Goal: Ask a question: Seek information or help from site administrators or community

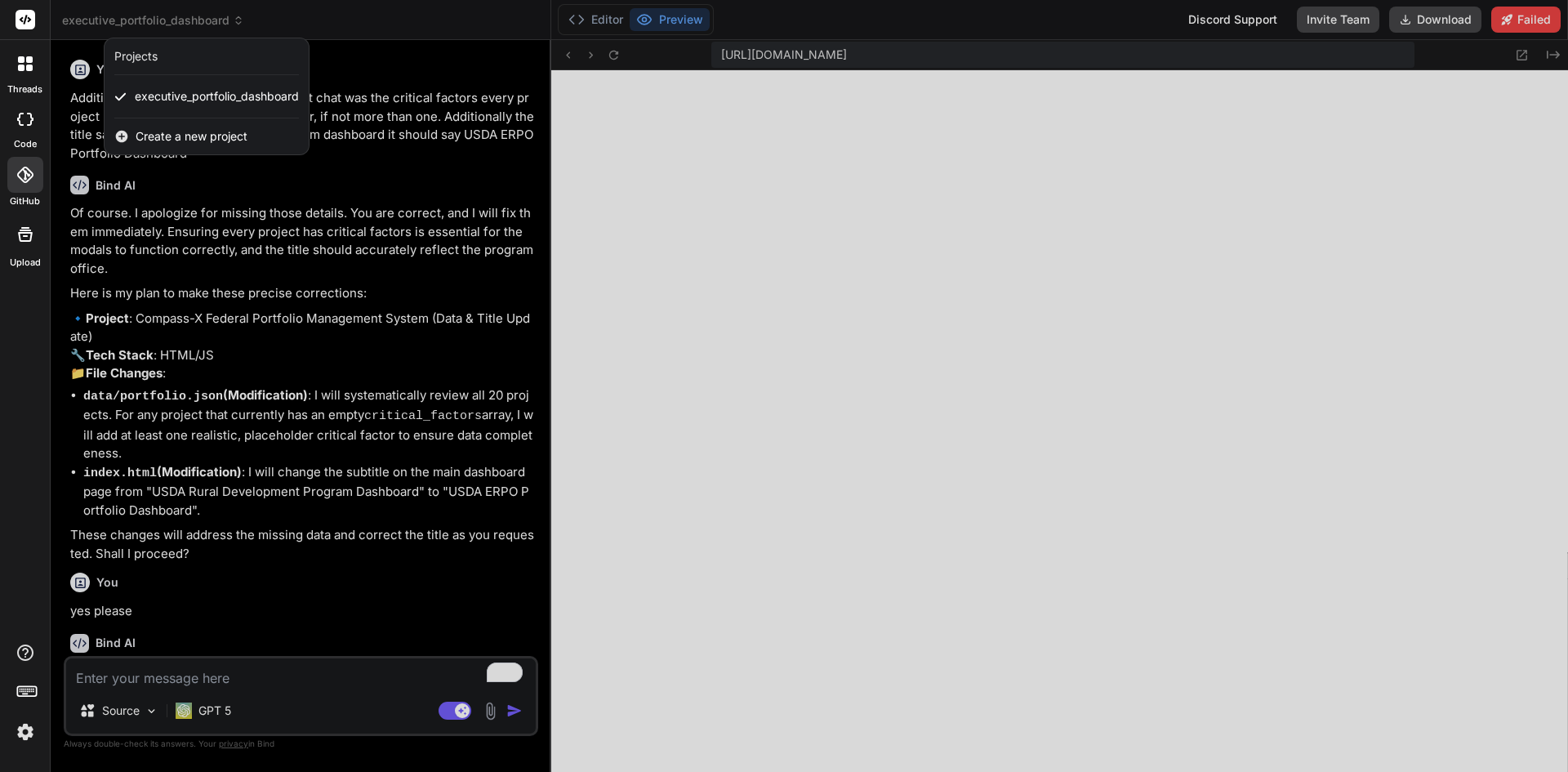
scroll to position [4127, 0]
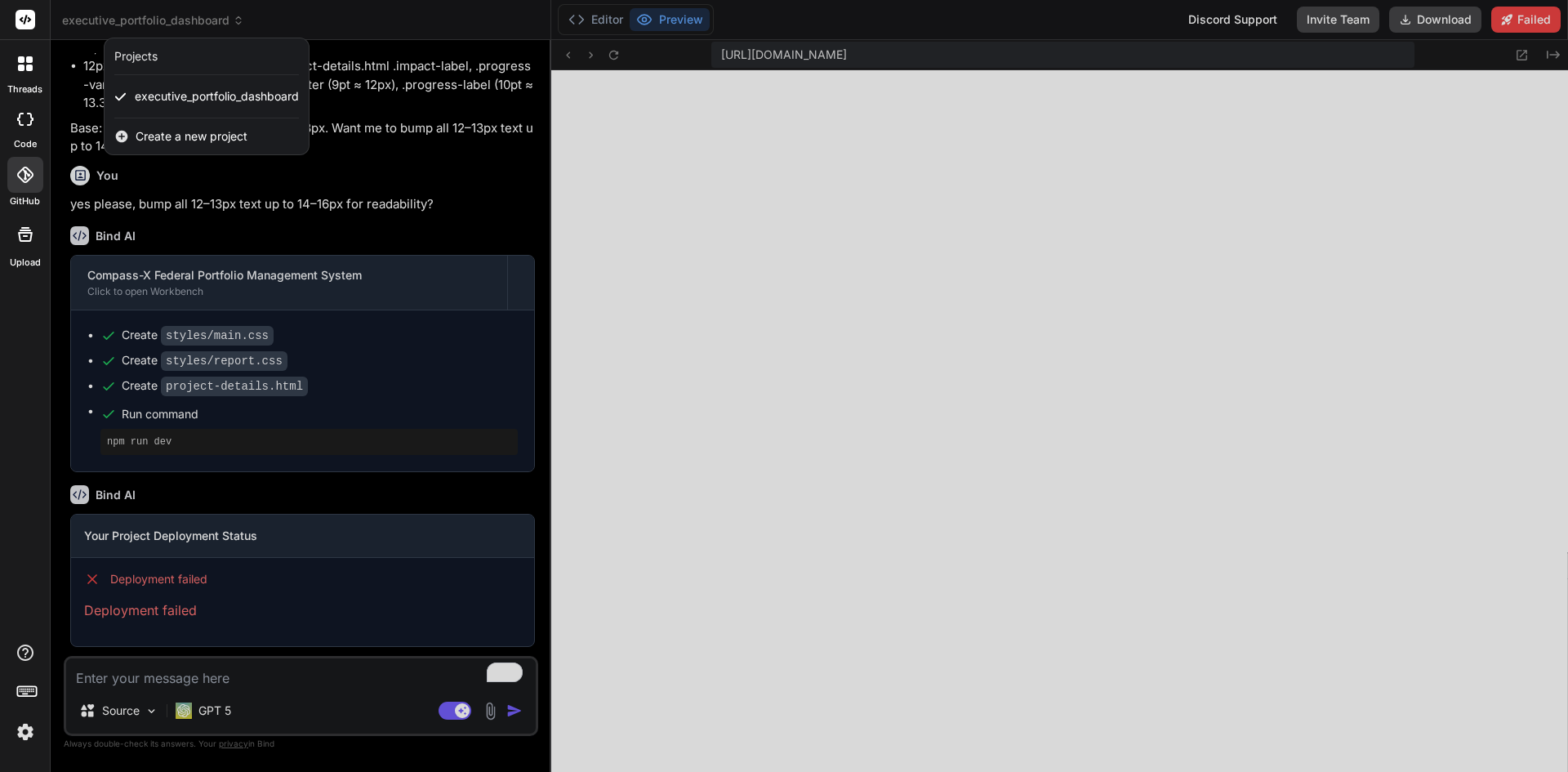
type textarea "x"
click at [223, 700] on div at bounding box center [784, 386] width 1568 height 772
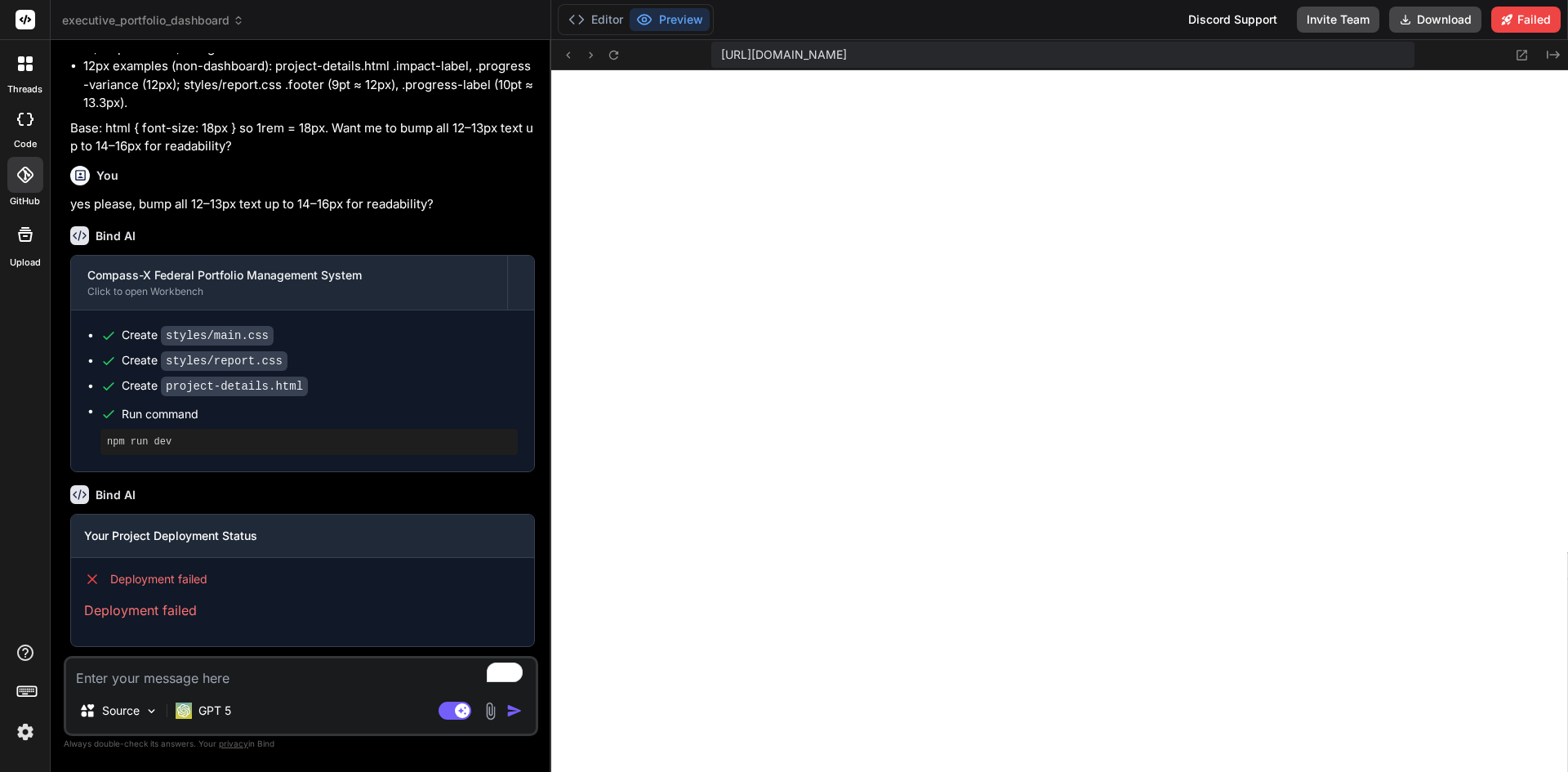
click at [201, 676] on textarea "To enrich screen reader interactions, please activate Accessibility in Grammarl…" at bounding box center [301, 673] width 469 height 29
click at [213, 670] on textarea "To enrich screen reader interactions, please activate Accessibility in Grammarl…" at bounding box center [301, 673] width 469 height 29
type textarea "This is really great, so what do most people do with something like this downlo…"
type textarea "x"
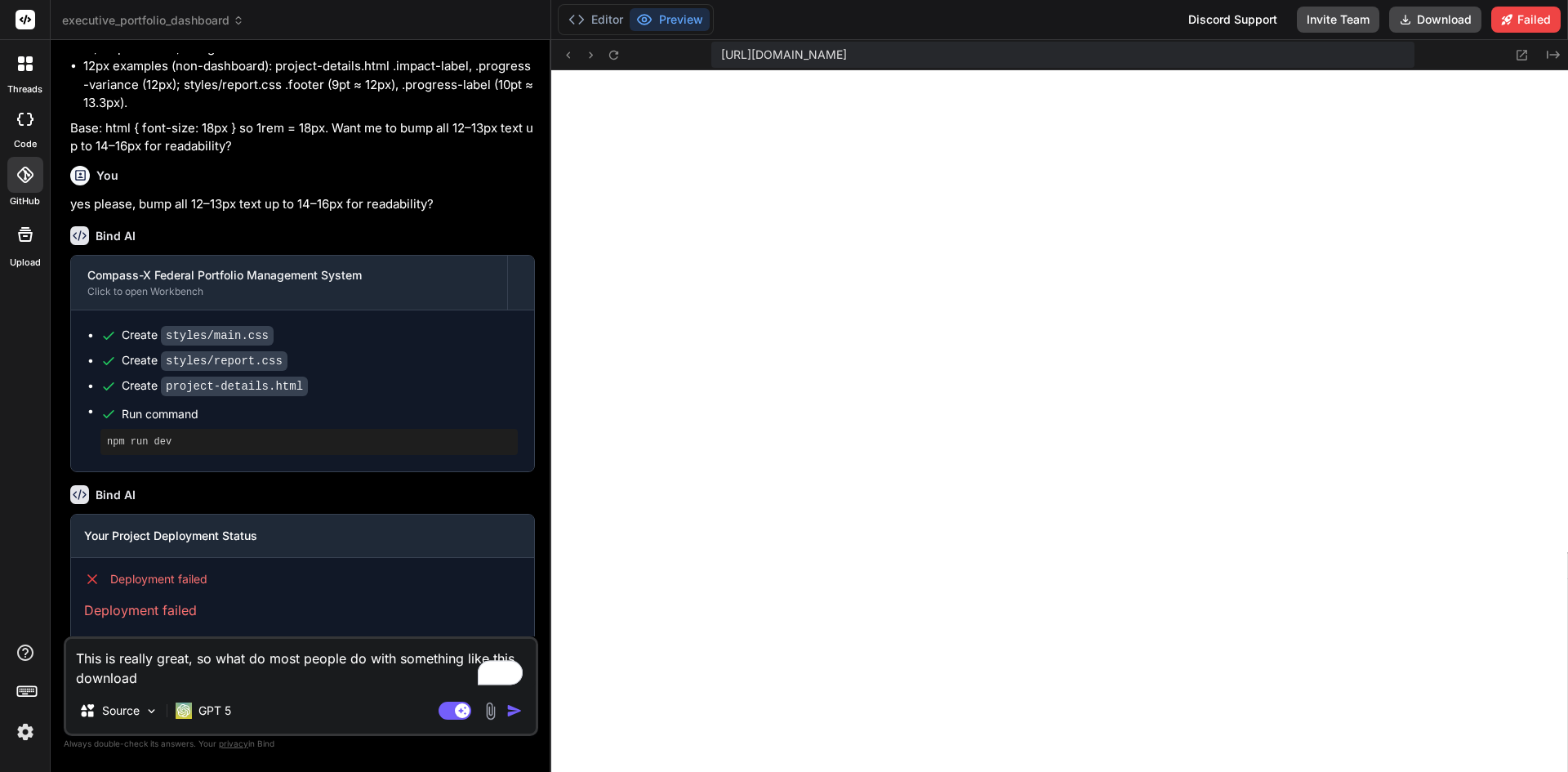
type textarea "This is really great, so what do most people do with something like this downlo…"
type textarea "x"
type textarea "This is really great, so what do most people do with something like this downlo…"
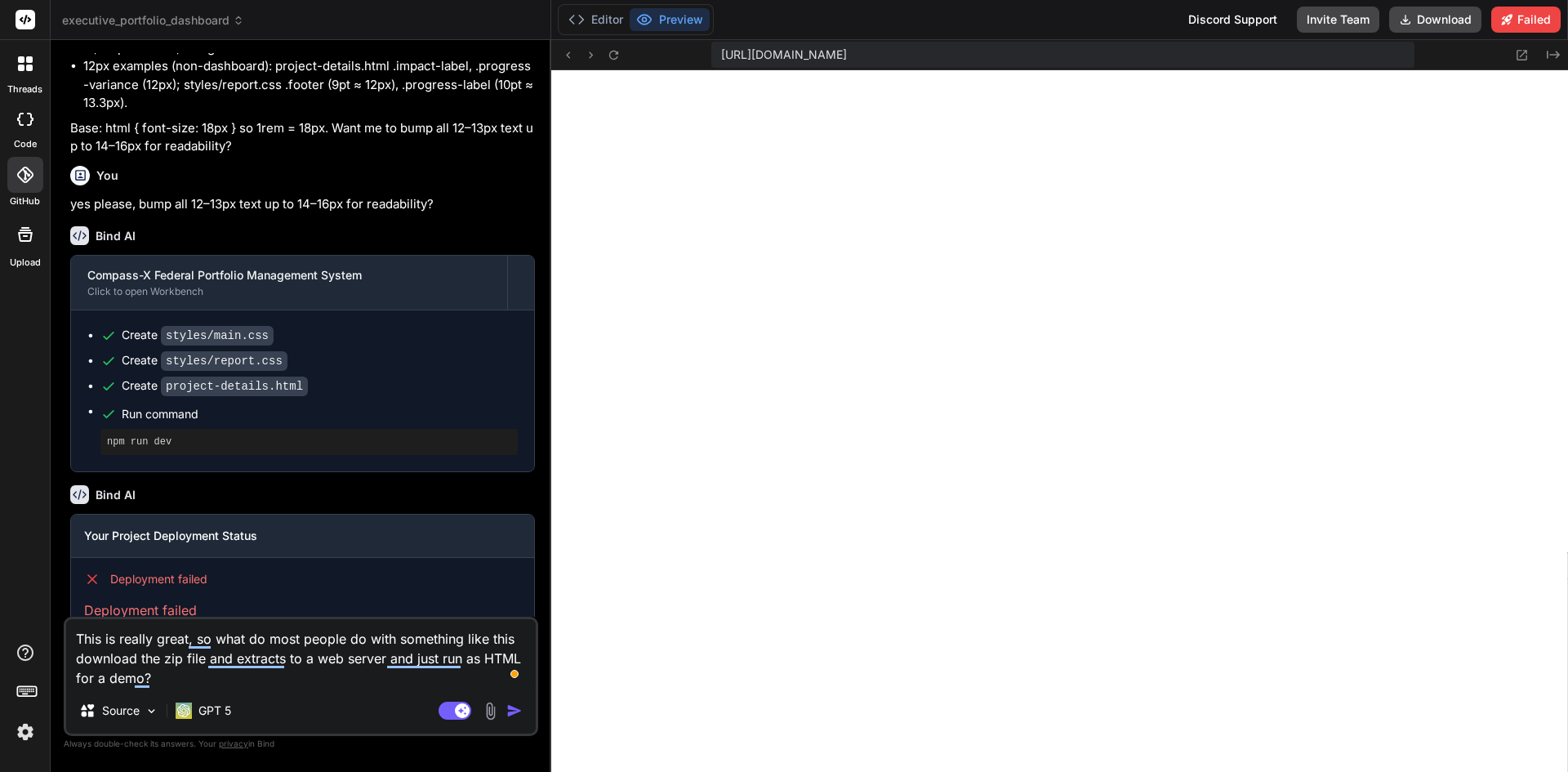
type textarea "x"
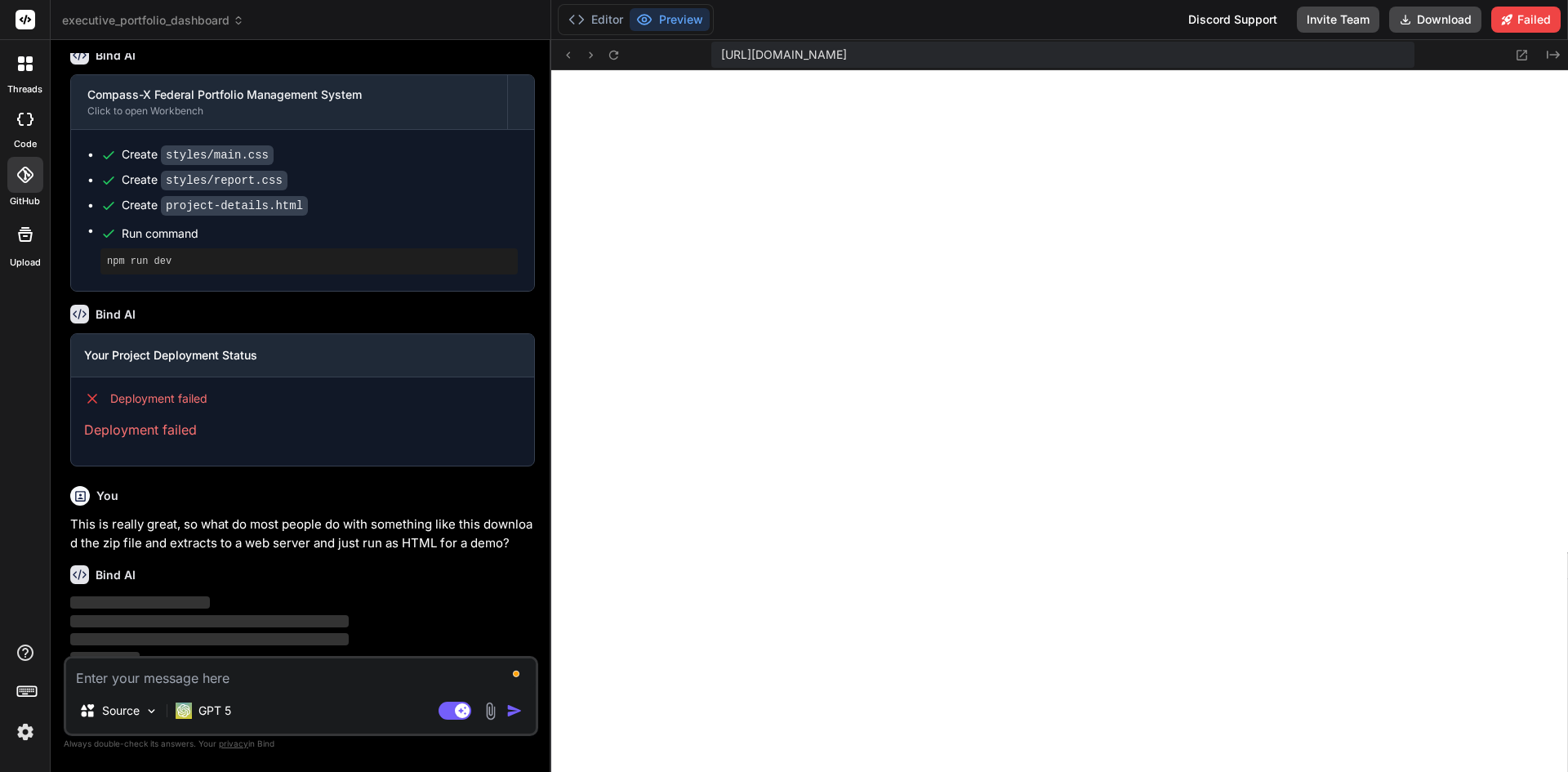
scroll to position [6393, 0]
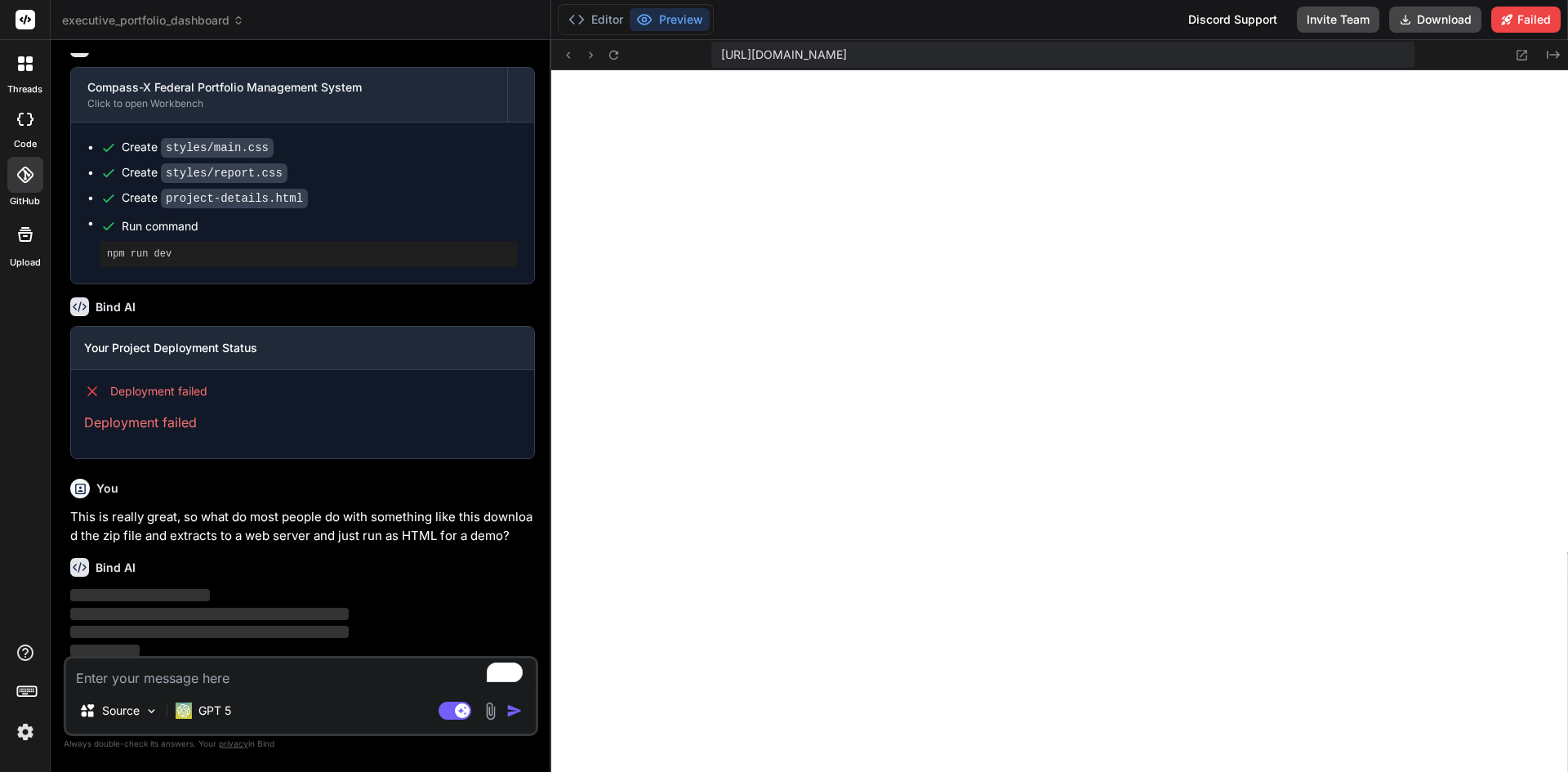
type textarea "When you get the chance you know it makes us"
type textarea "x"
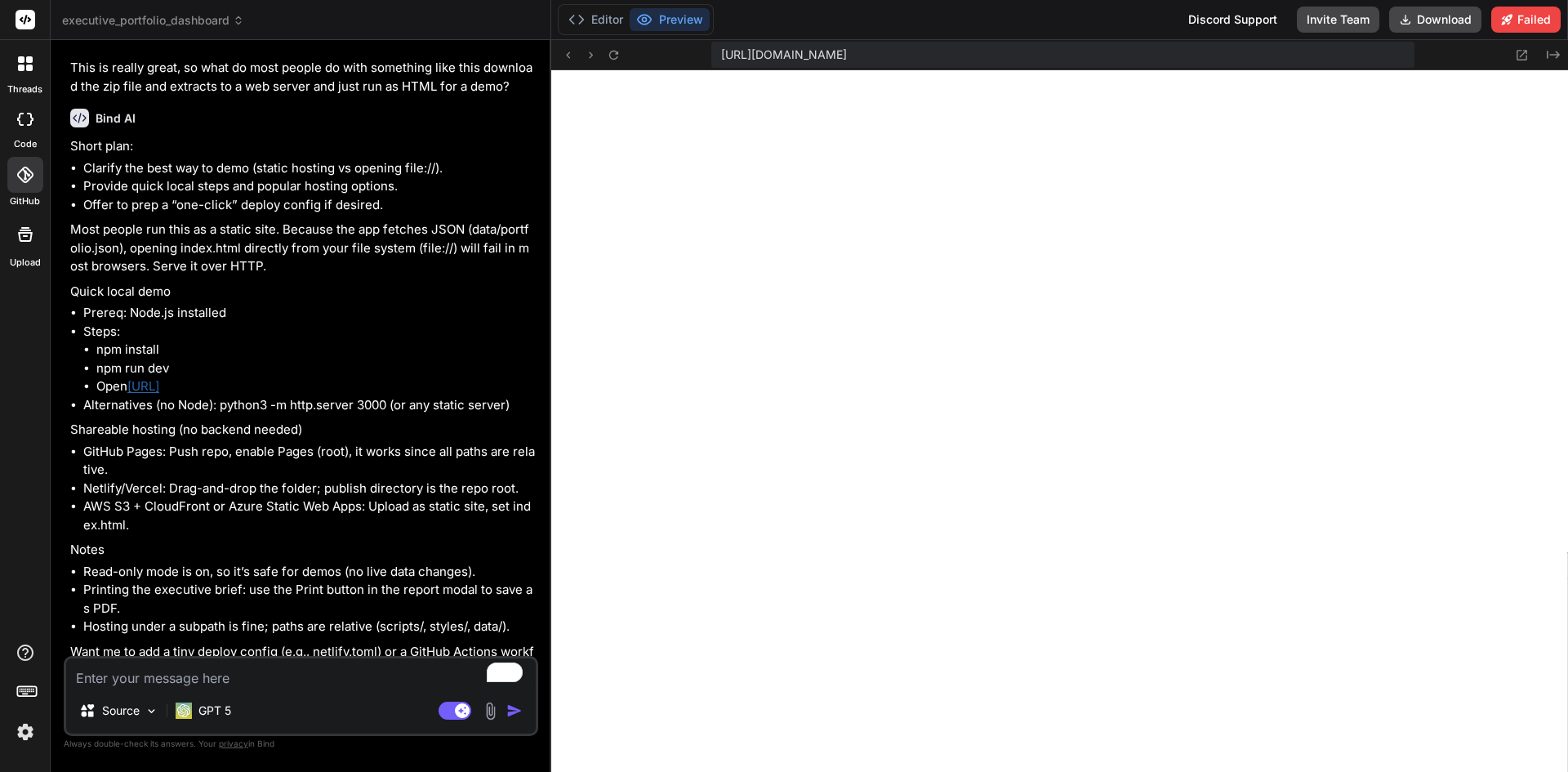
scroll to position [6864, 0]
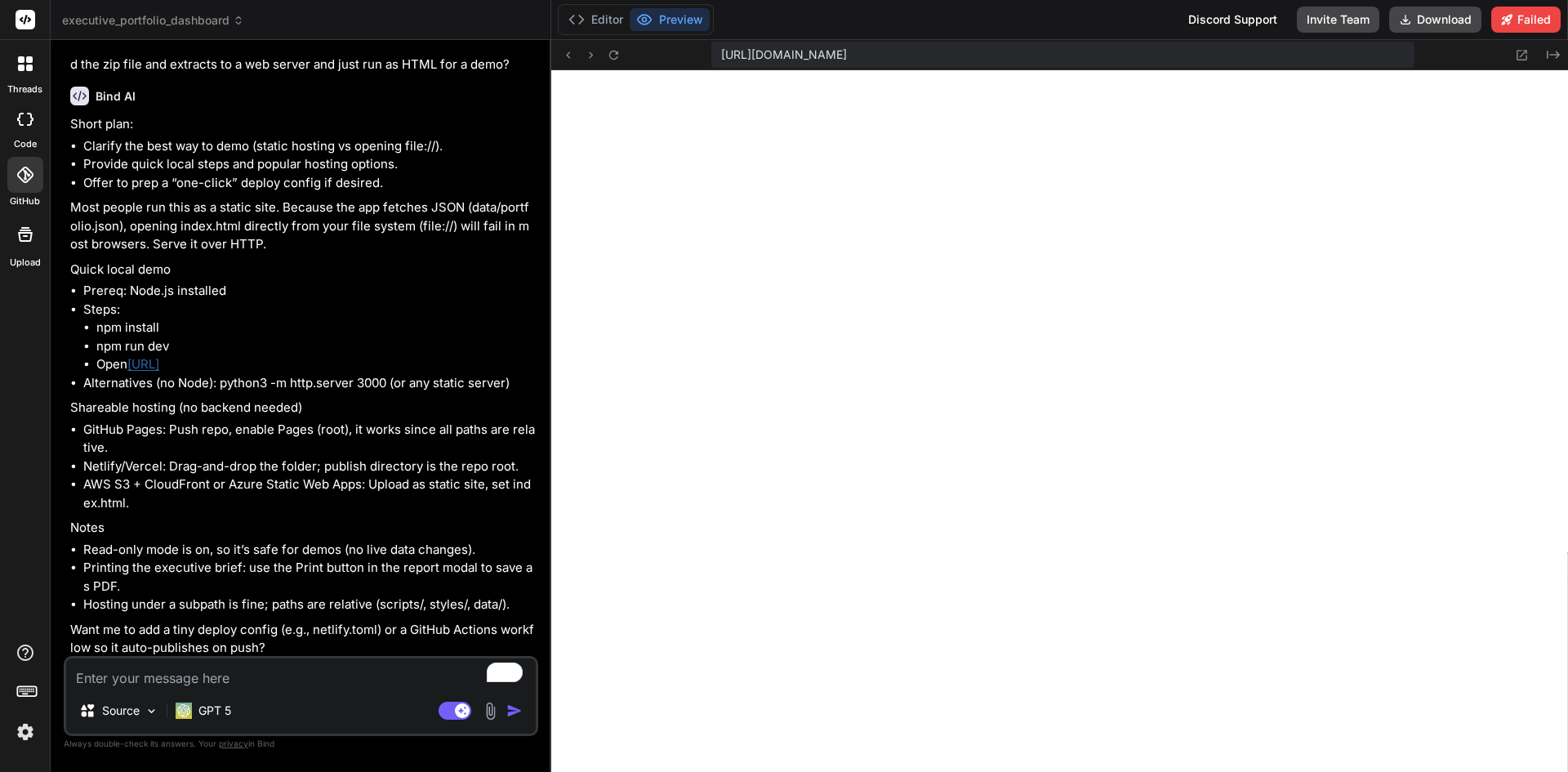
click at [26, 172] on icon at bounding box center [25, 174] width 16 height 16
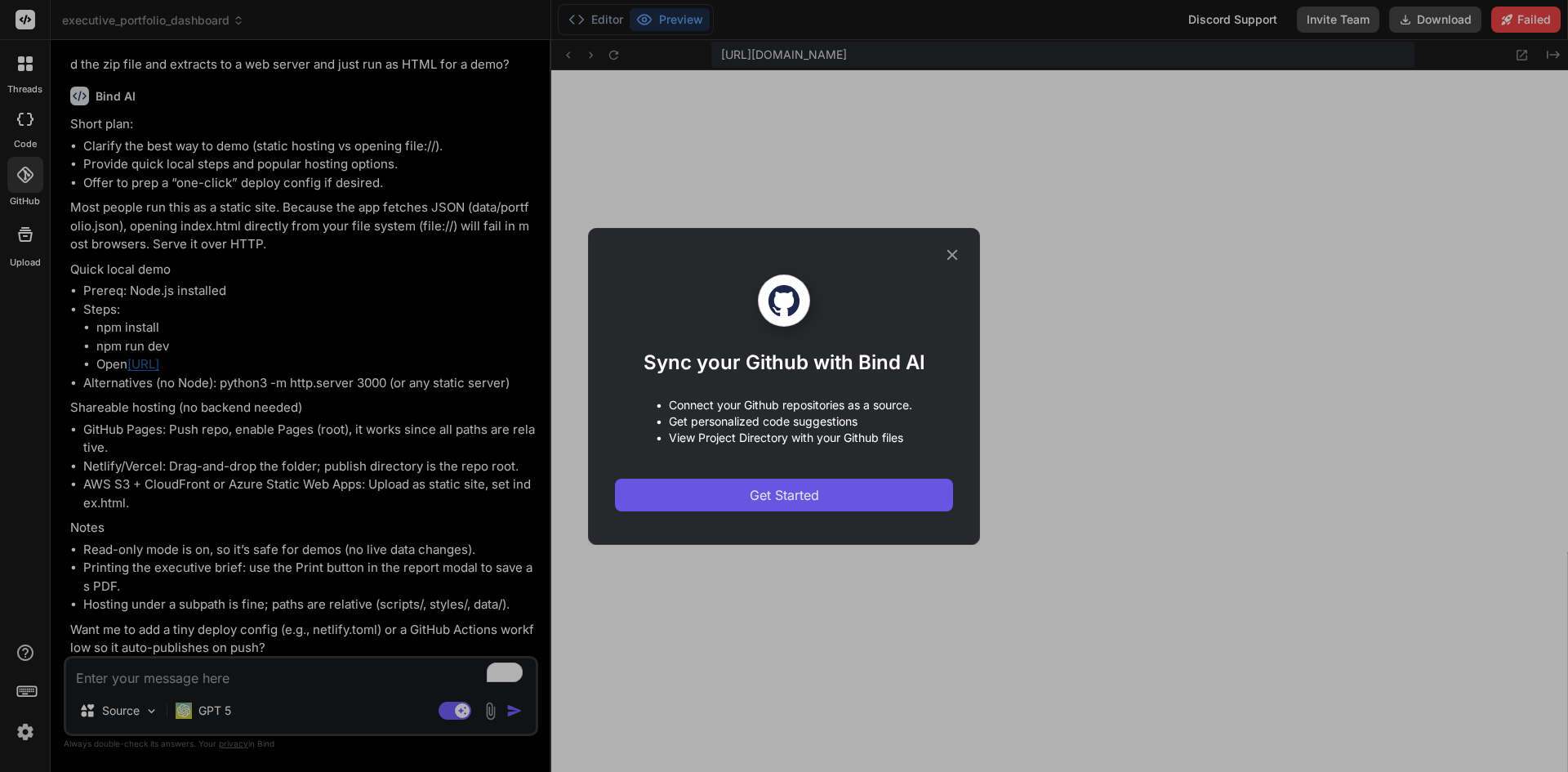
click at [764, 498] on span "Get Started" at bounding box center [784, 495] width 69 height 20
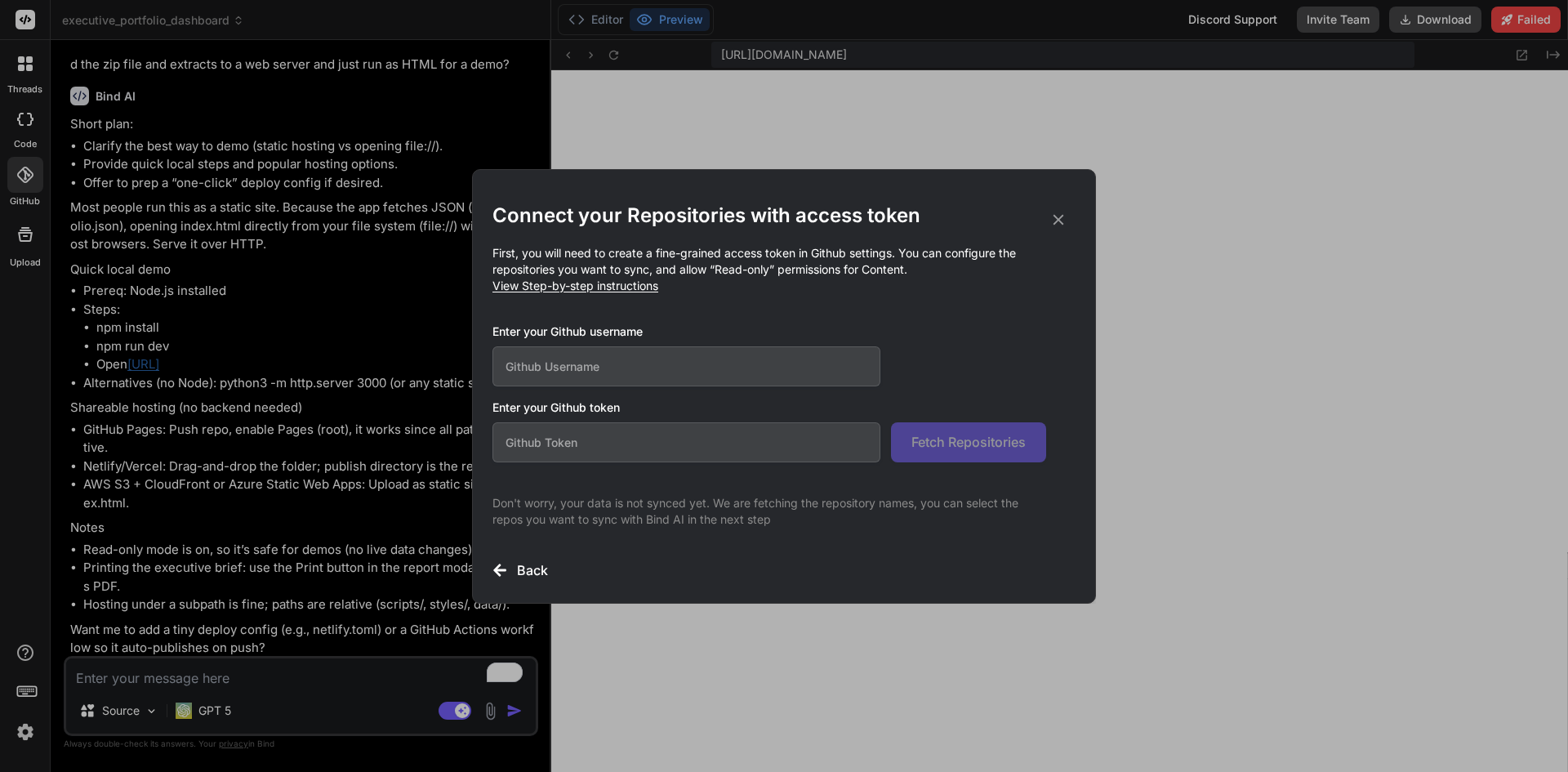
type textarea "x"
click at [1054, 218] on icon at bounding box center [1058, 219] width 18 height 18
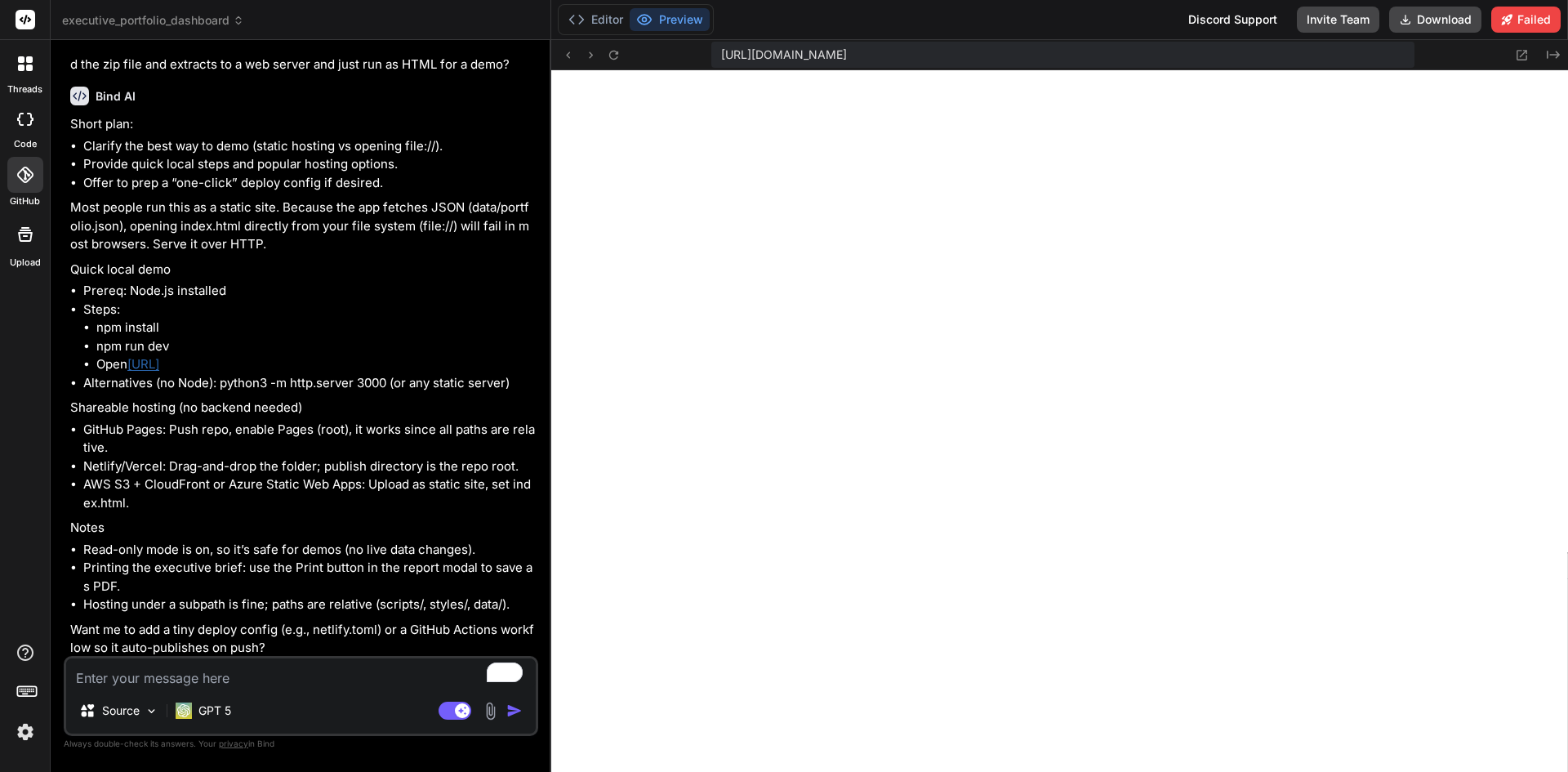
click at [216, 670] on textarea "To enrich screen reader interactions, please activate Accessibility in Grammarl…" at bounding box center [301, 673] width 469 height 29
type textarea "I'm going to figure out how to do the GitHub"
type textarea "x"
type textarea "I'm going to figure out how to do the GitHub push. I will configure that and ge…"
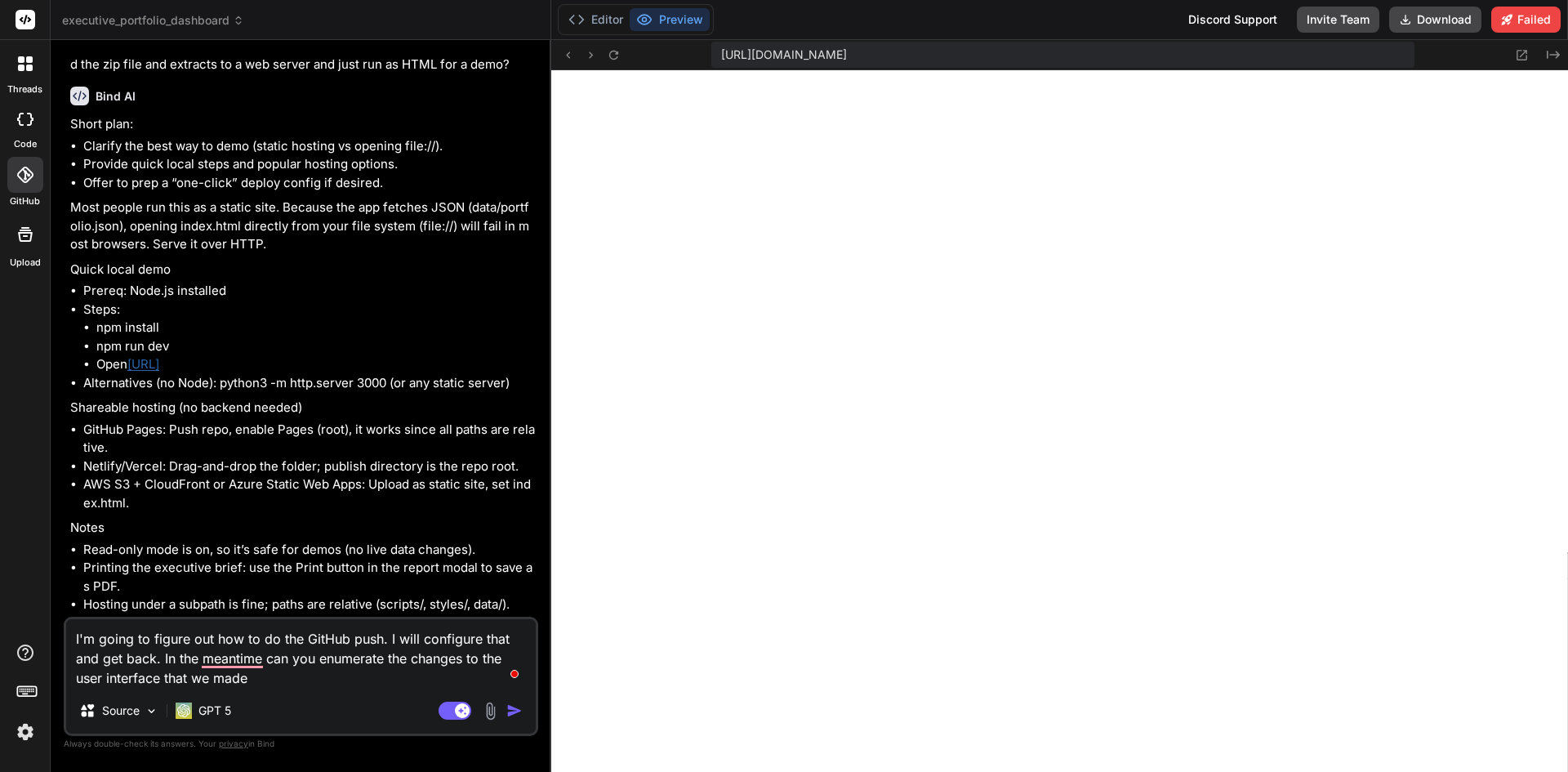
type textarea "x"
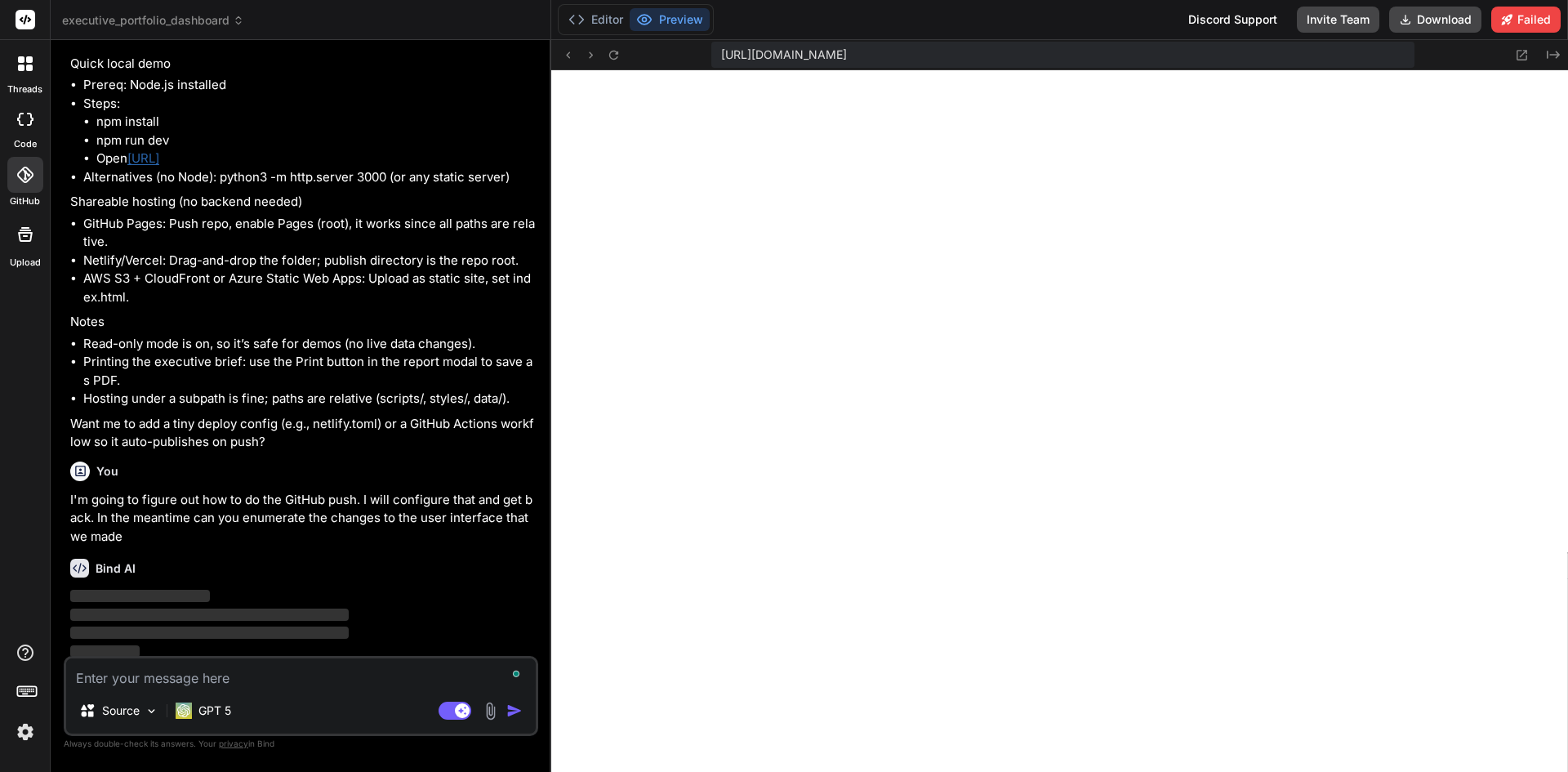
scroll to position [7071, 0]
click at [27, 729] on img at bounding box center [25, 731] width 27 height 27
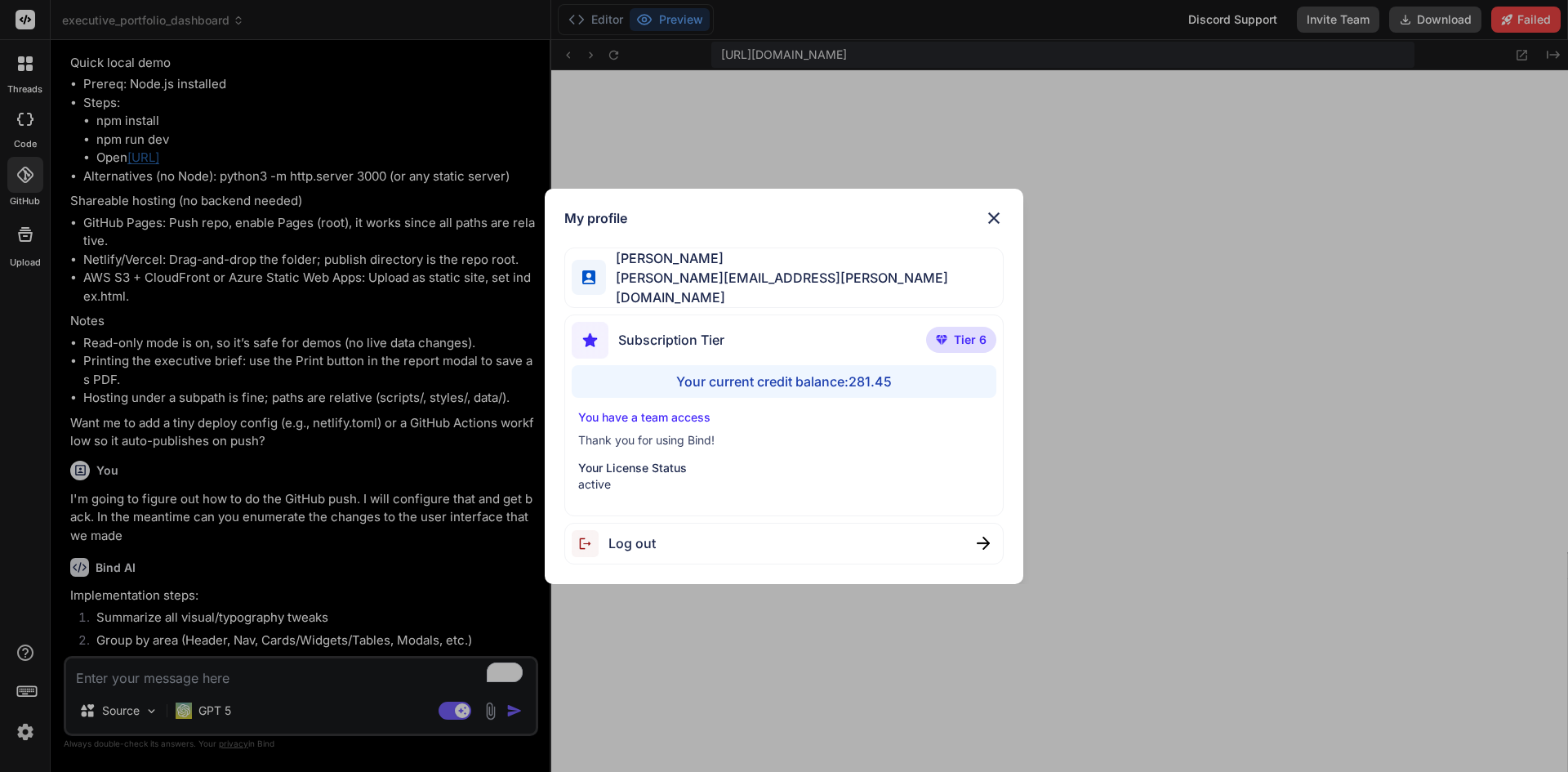
click at [27, 729] on div "My profile [PERSON_NAME] [PERSON_NAME][EMAIL_ADDRESS][PERSON_NAME][DOMAIN_NAME]…" at bounding box center [784, 386] width 1568 height 772
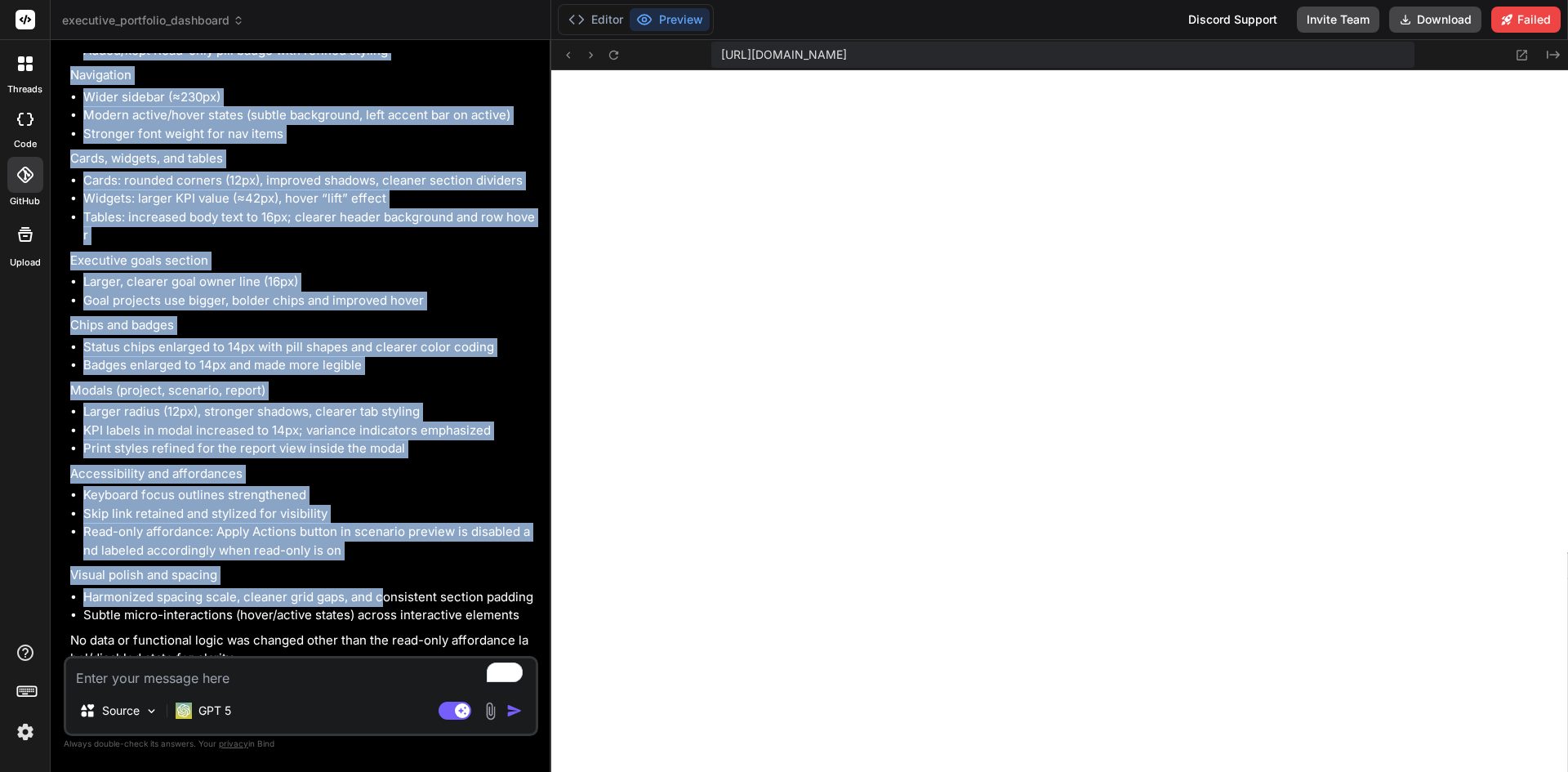
scroll to position [8000, 0]
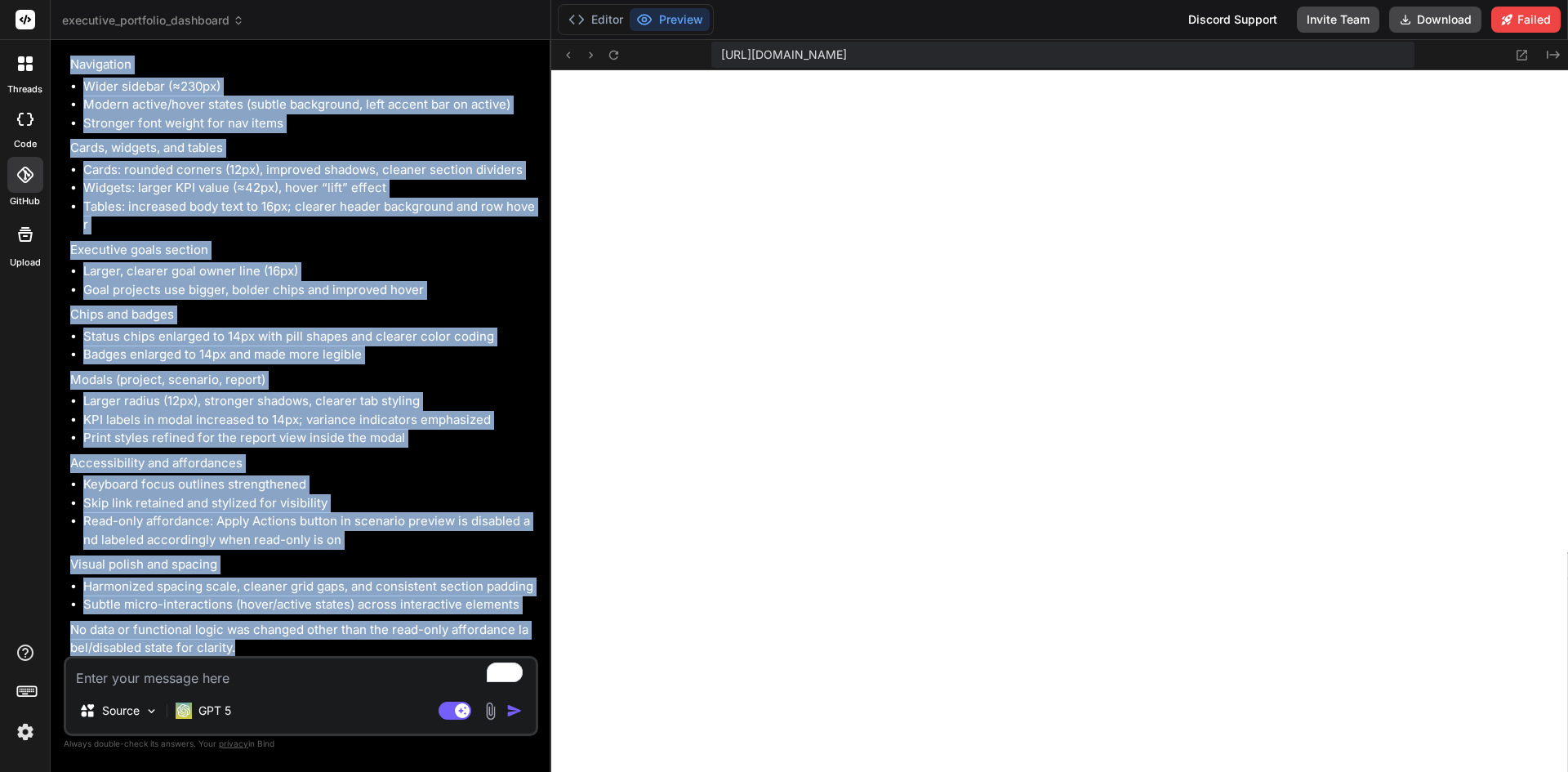
drag, startPoint x: 69, startPoint y: 197, endPoint x: 429, endPoint y: 641, distance: 571.6
click at [429, 641] on div "You Additional thing that got missed in the last chat was the critical factors …" at bounding box center [303, 354] width 471 height 603
copy div "Lore’i d sitamet cons ad eli SE doeiusm te inci: Utlaboreet dol magnaaliqua Eni…"
click at [1516, 51] on icon at bounding box center [1522, 55] width 14 height 14
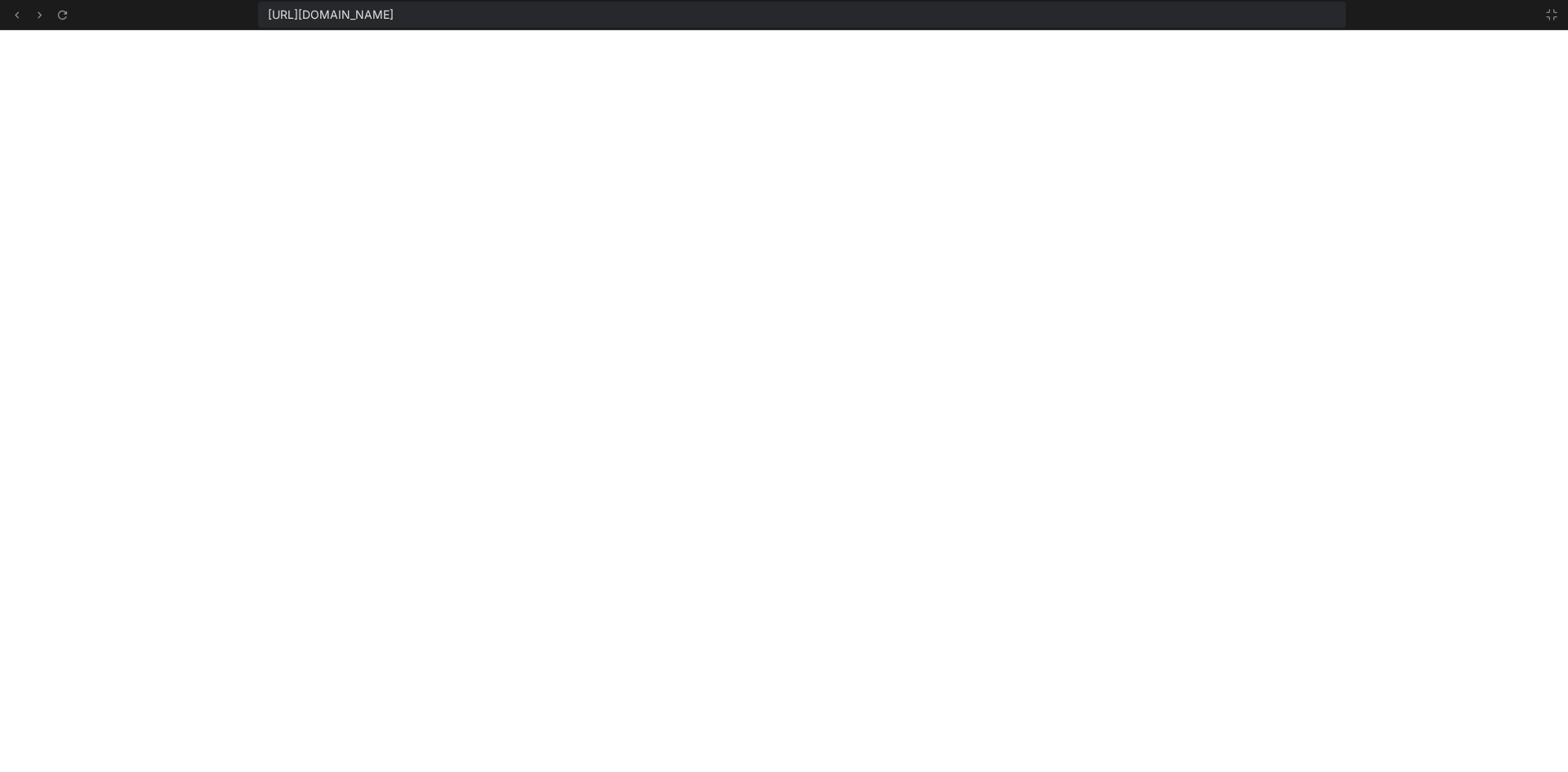
scroll to position [4344, 0]
click at [1557, 18] on icon at bounding box center [1552, 15] width 13 height 13
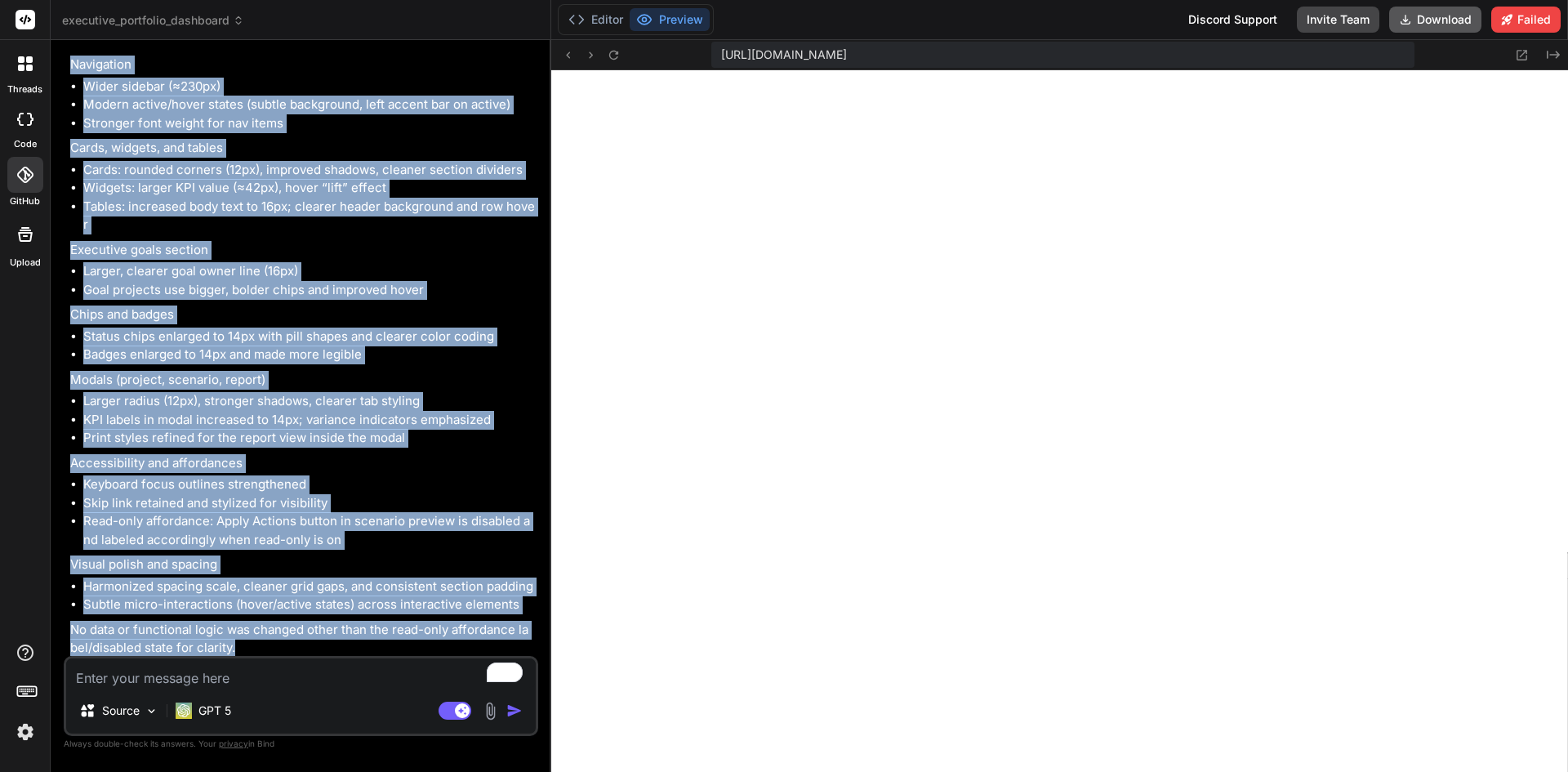
click at [1447, 17] on button "Download" at bounding box center [1436, 20] width 93 height 26
click at [477, 516] on li "Read-only affordance: Apply Actions button in scenario preview is disabled and …" at bounding box center [308, 530] width 451 height 37
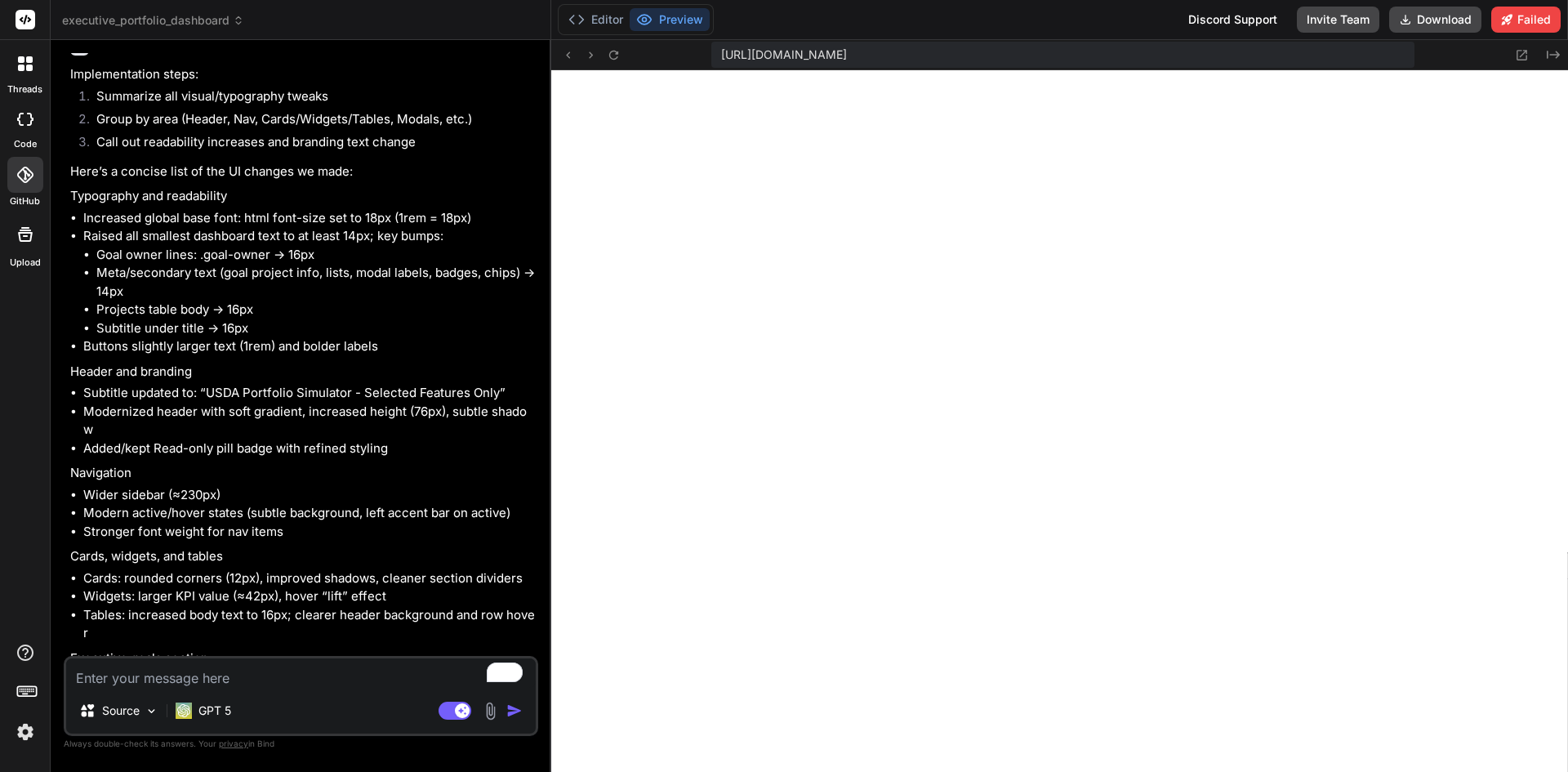
scroll to position [8000, 0]
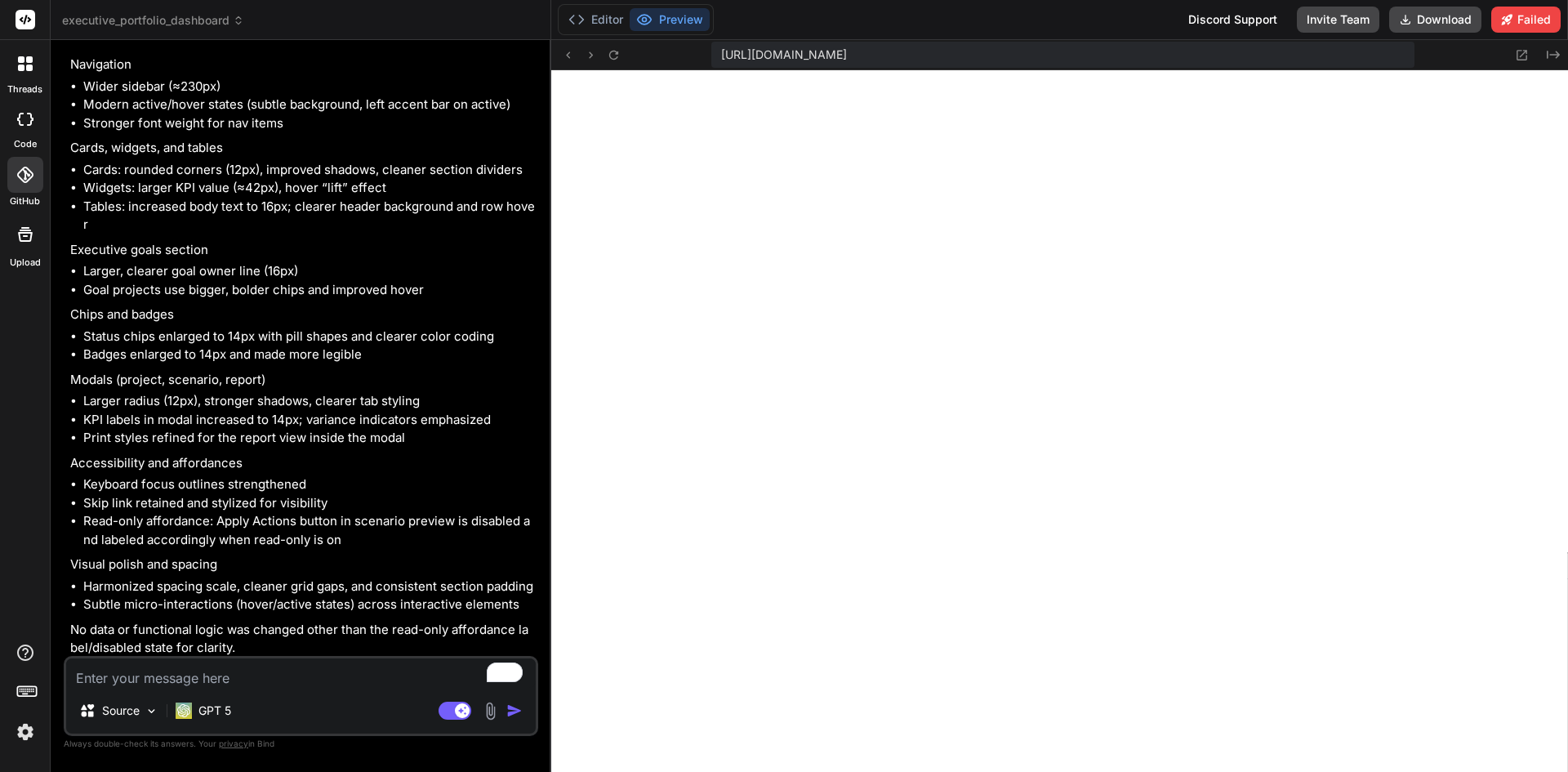
click at [280, 673] on textarea "To enrich screen reader interactions, please activate Accessibility in Grammarl…" at bounding box center [301, 673] width 469 height 29
click at [231, 673] on textarea "To enrich screen reader interactions, please activate Accessibility in Grammarl…" at bounding box center [301, 673] width 469 height 29
type textarea "x"
type textarea "Okay here is a request for you, is it possible"
type textarea "x"
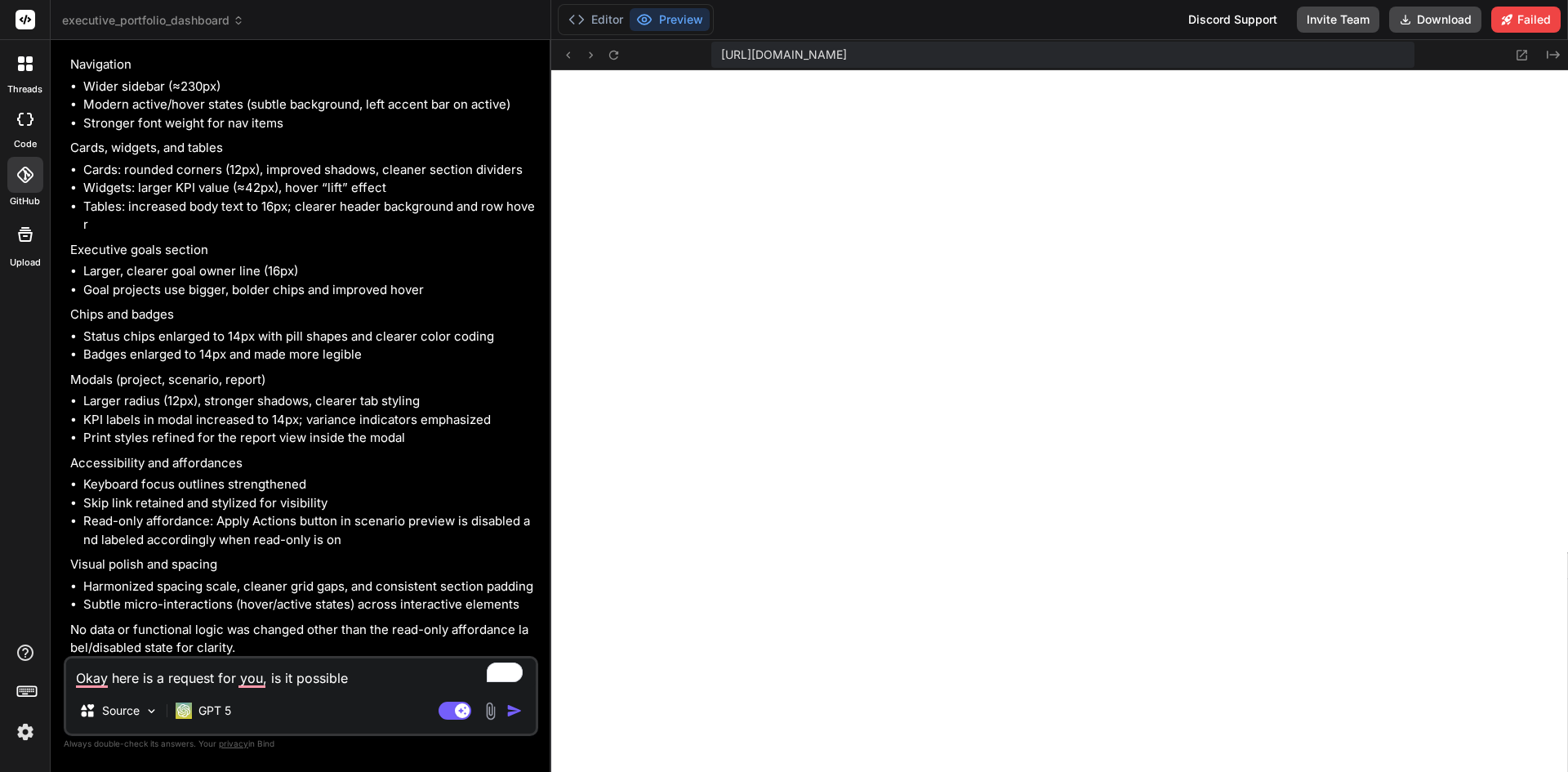
type textarea "Okay here is a request for you, is it possible to lock everything except the da…"
type textarea "x"
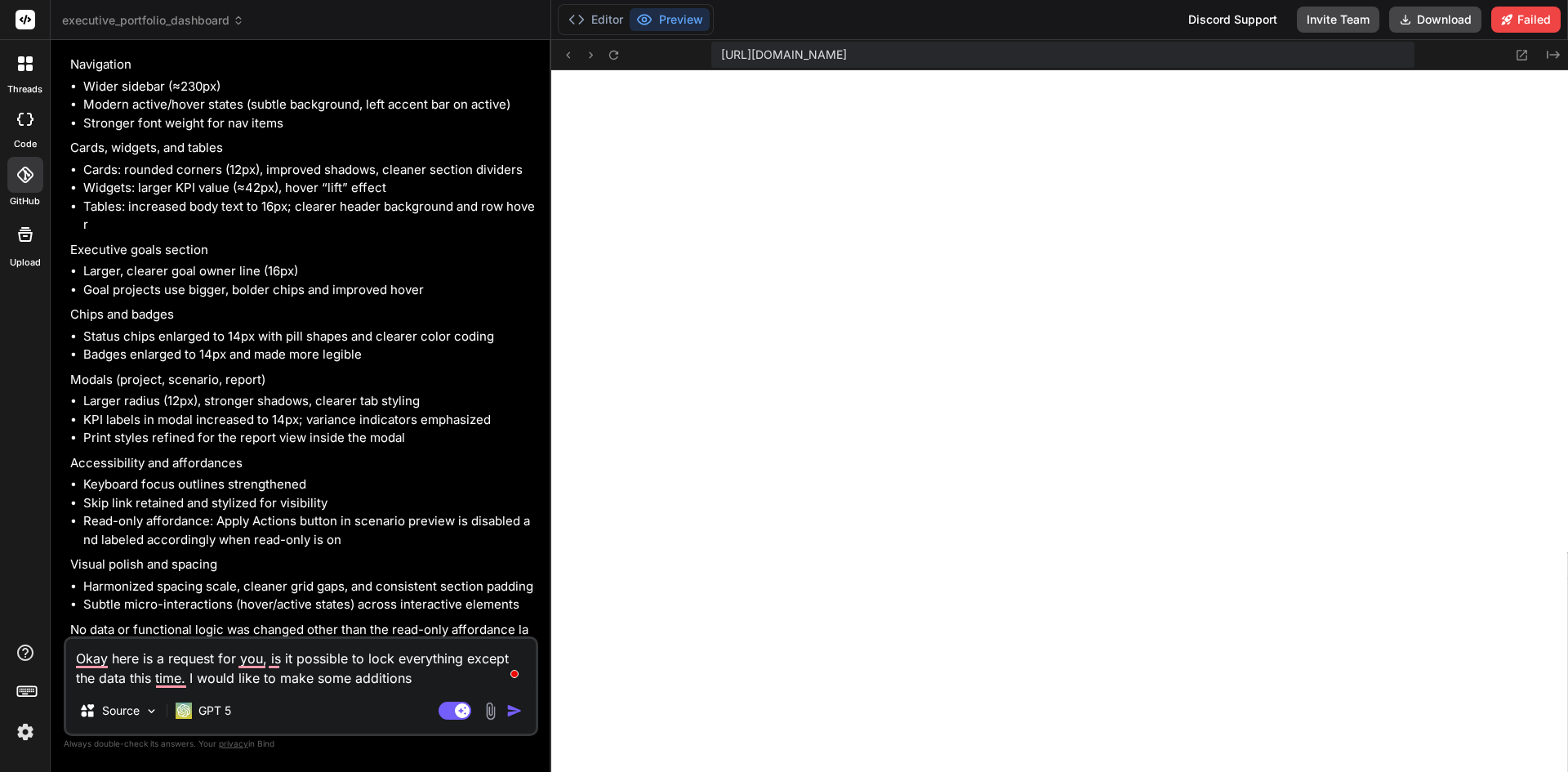
type textarea "Okay here is a request for you, is it possible to lock everything except the da…"
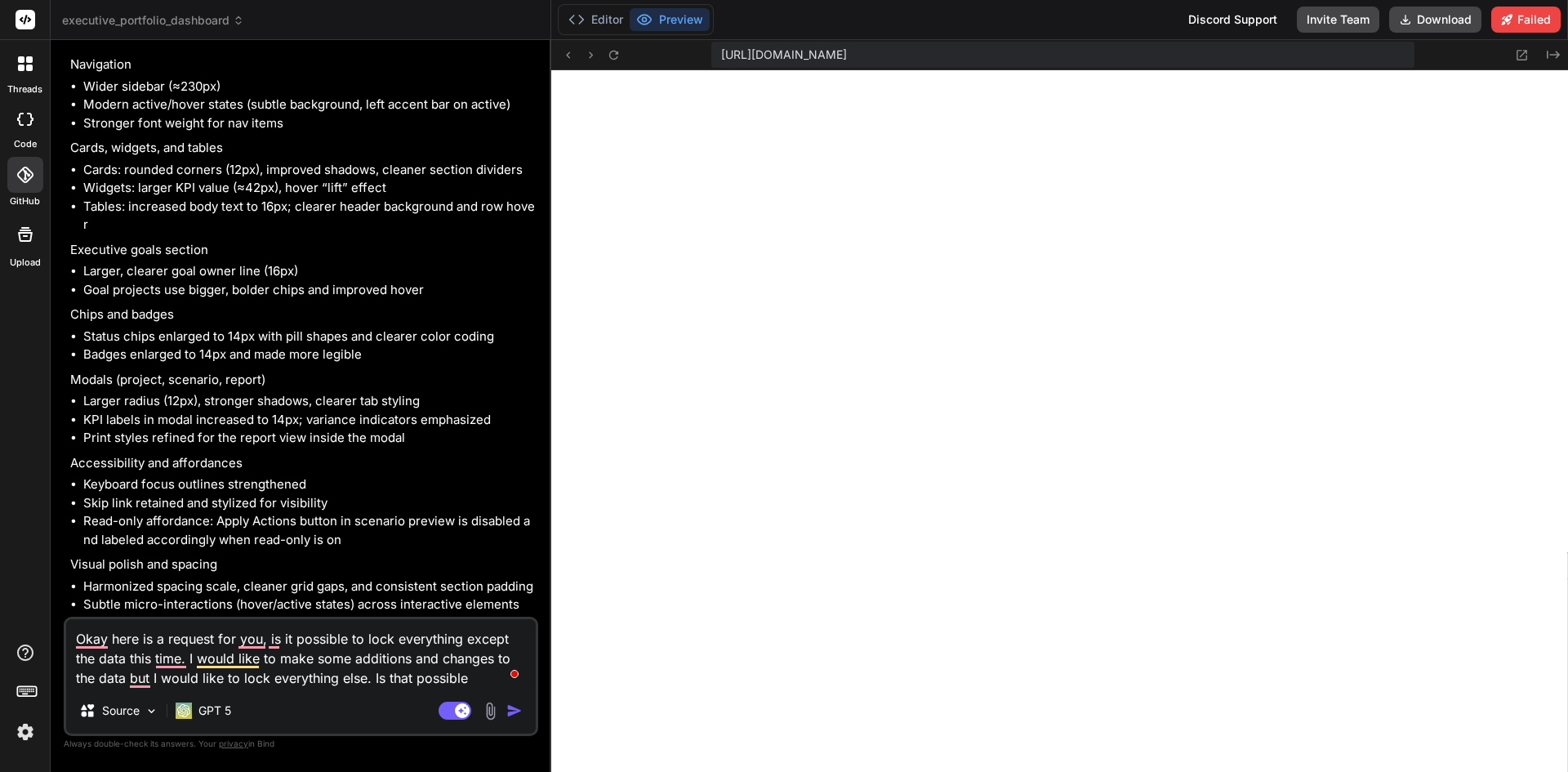
type textarea "x"
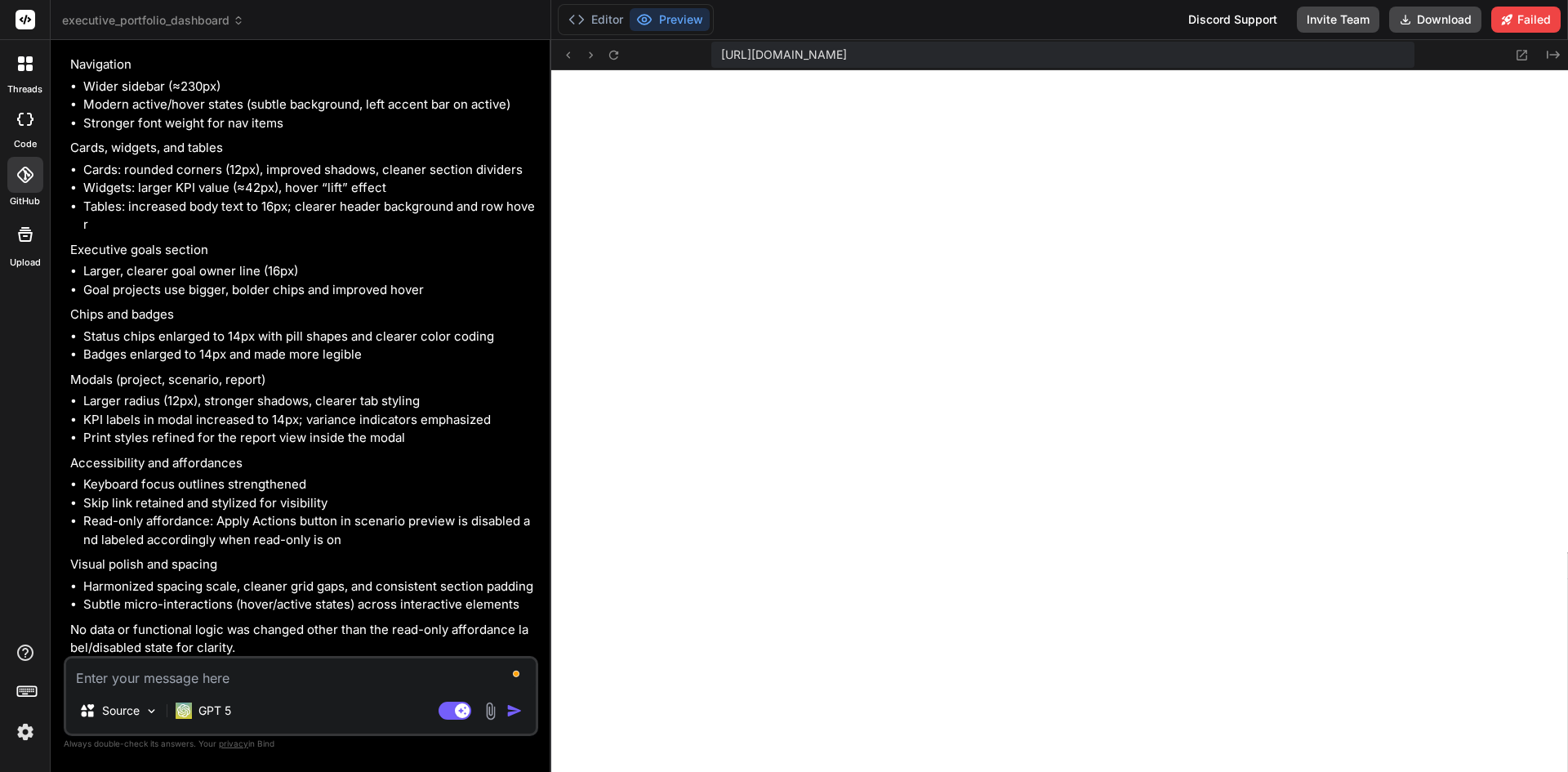
scroll to position [8206, 0]
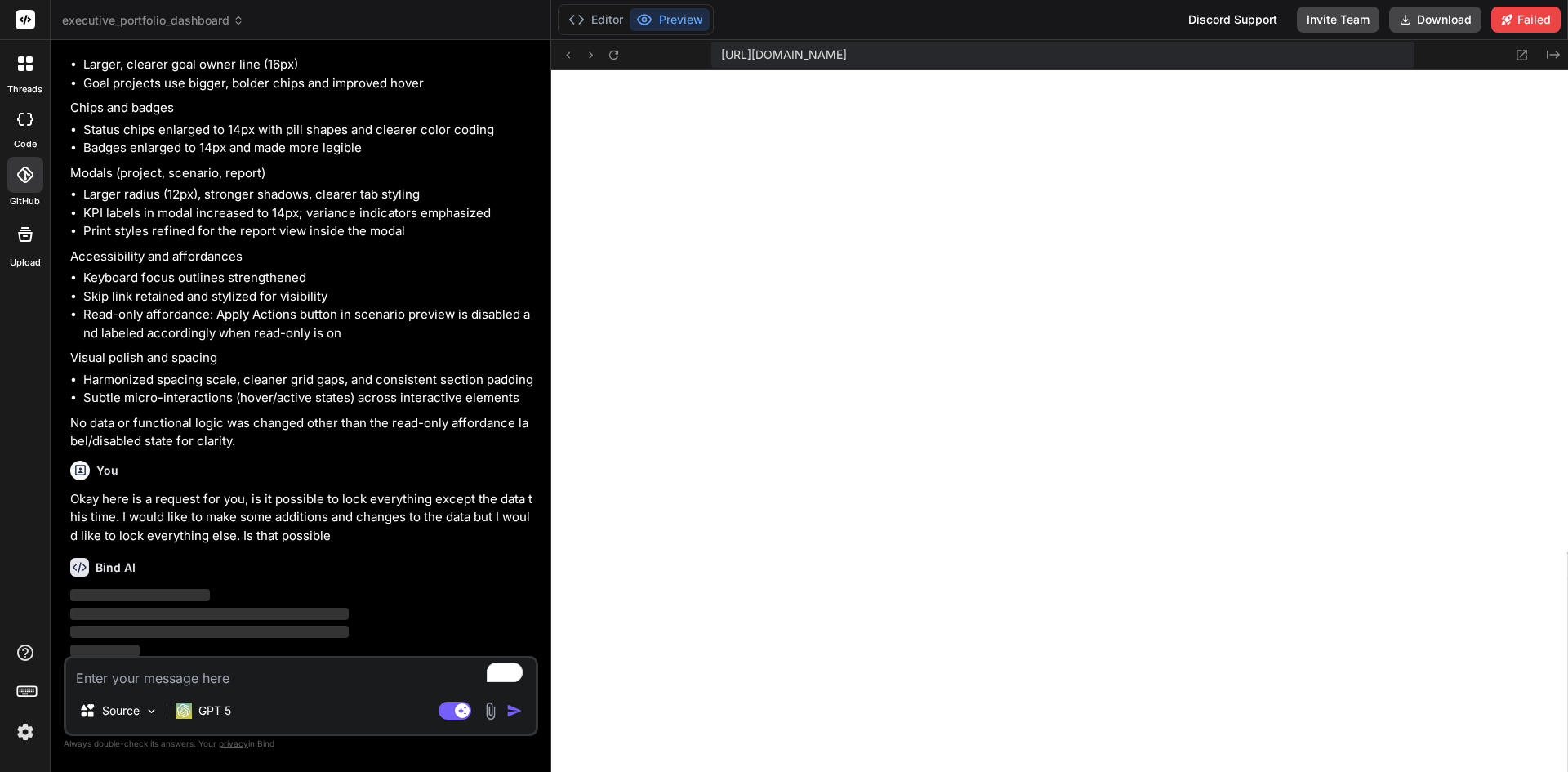
type textarea "And everybody goes to miss the majorities festivals on the same day"
type textarea "x"
type textarea "And everybody goes to miss the majorities festivals on the same day pretty good"
type textarea "x"
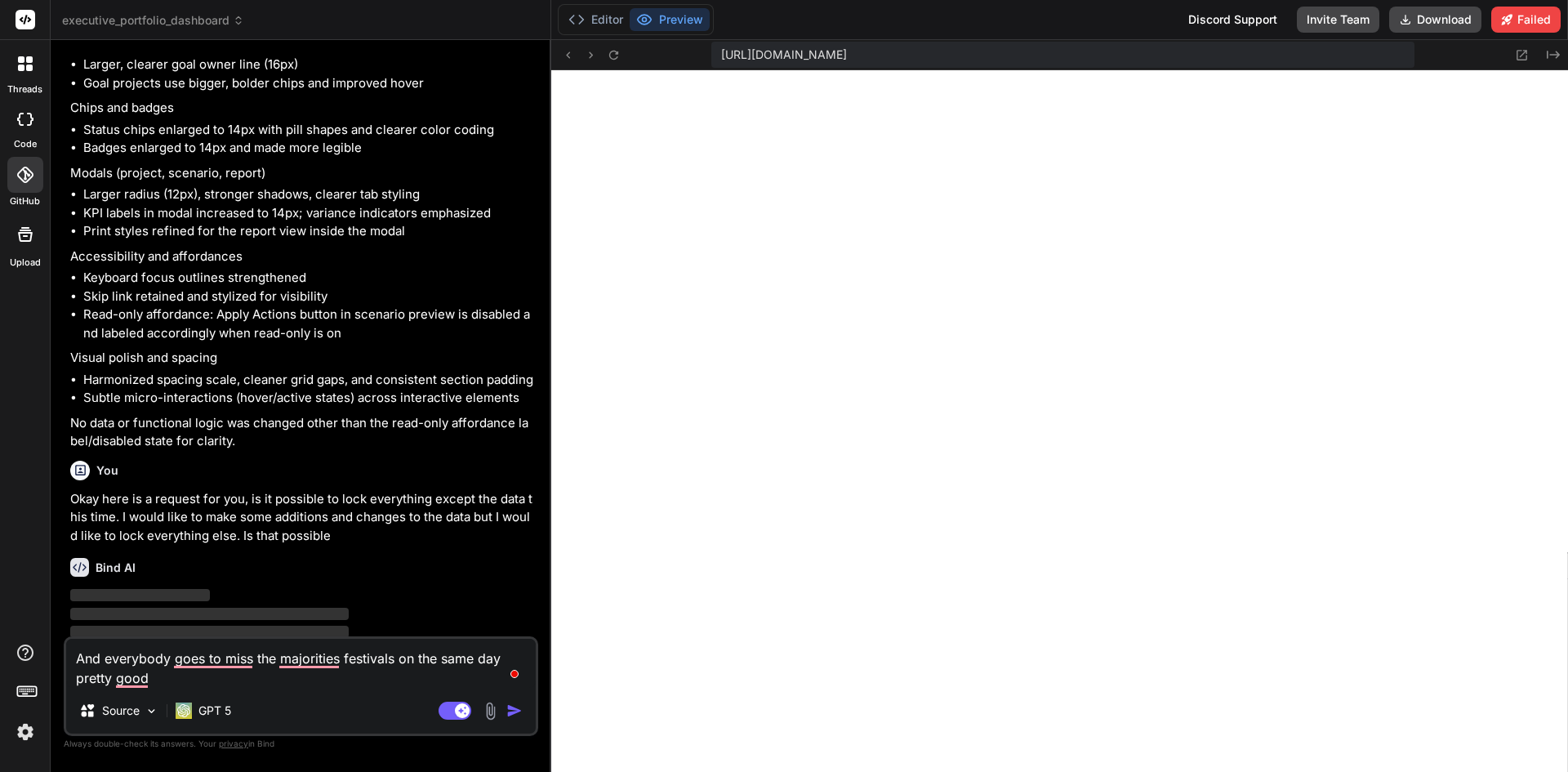
type textarea "And everybody goes to miss the majorities festivals on the same day pretty good…"
type textarea "x"
type textarea "And everybody goes to miss the majorities festivals on the same day pretty good…"
type textarea "x"
type textarea "And everybody goes to miss the majorities festivals on the same day pretty good…"
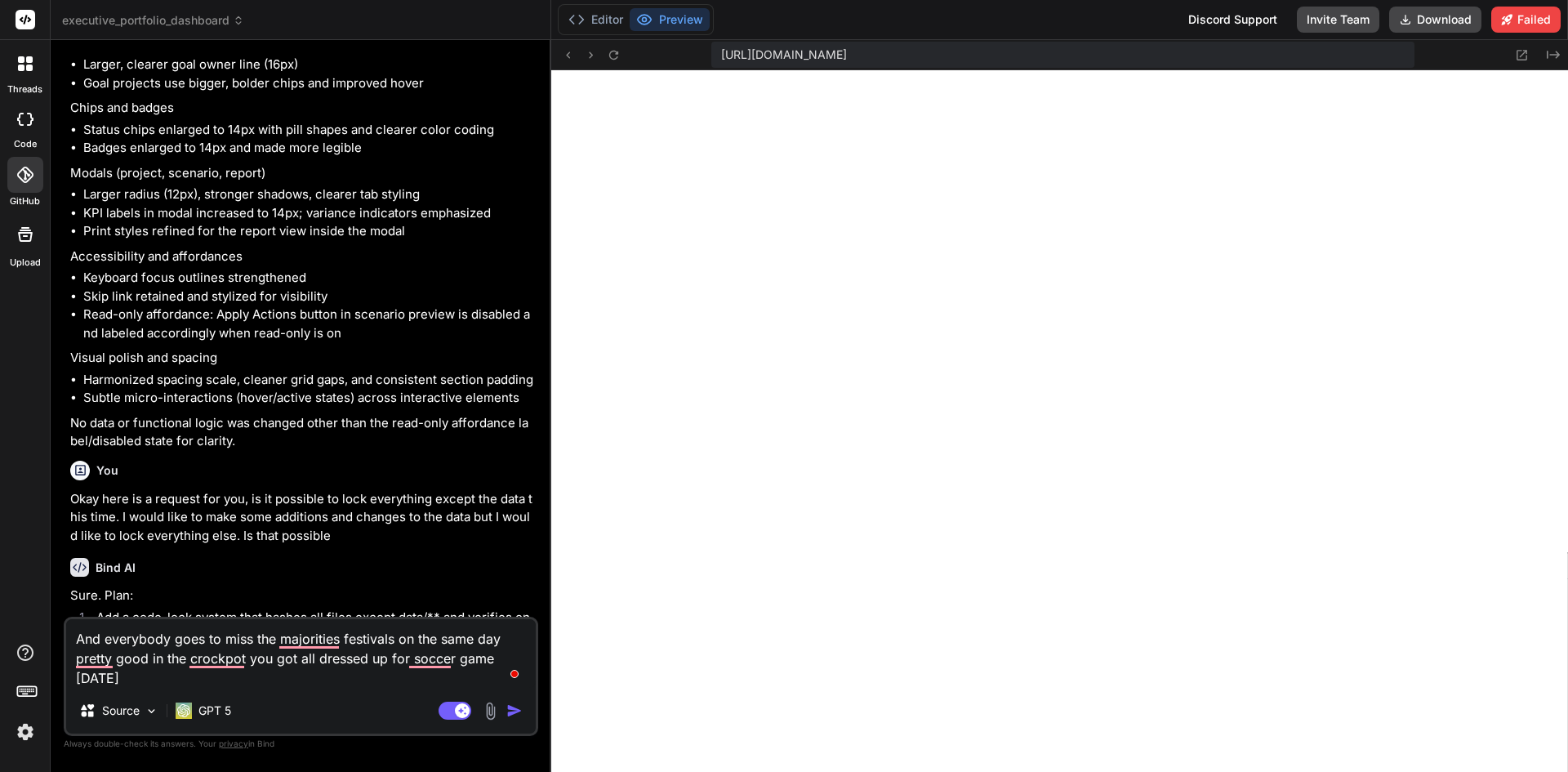
type textarea "x"
type textarea "And everybody goes to miss the majorities festivals on the same day pretty good…"
type textarea "x"
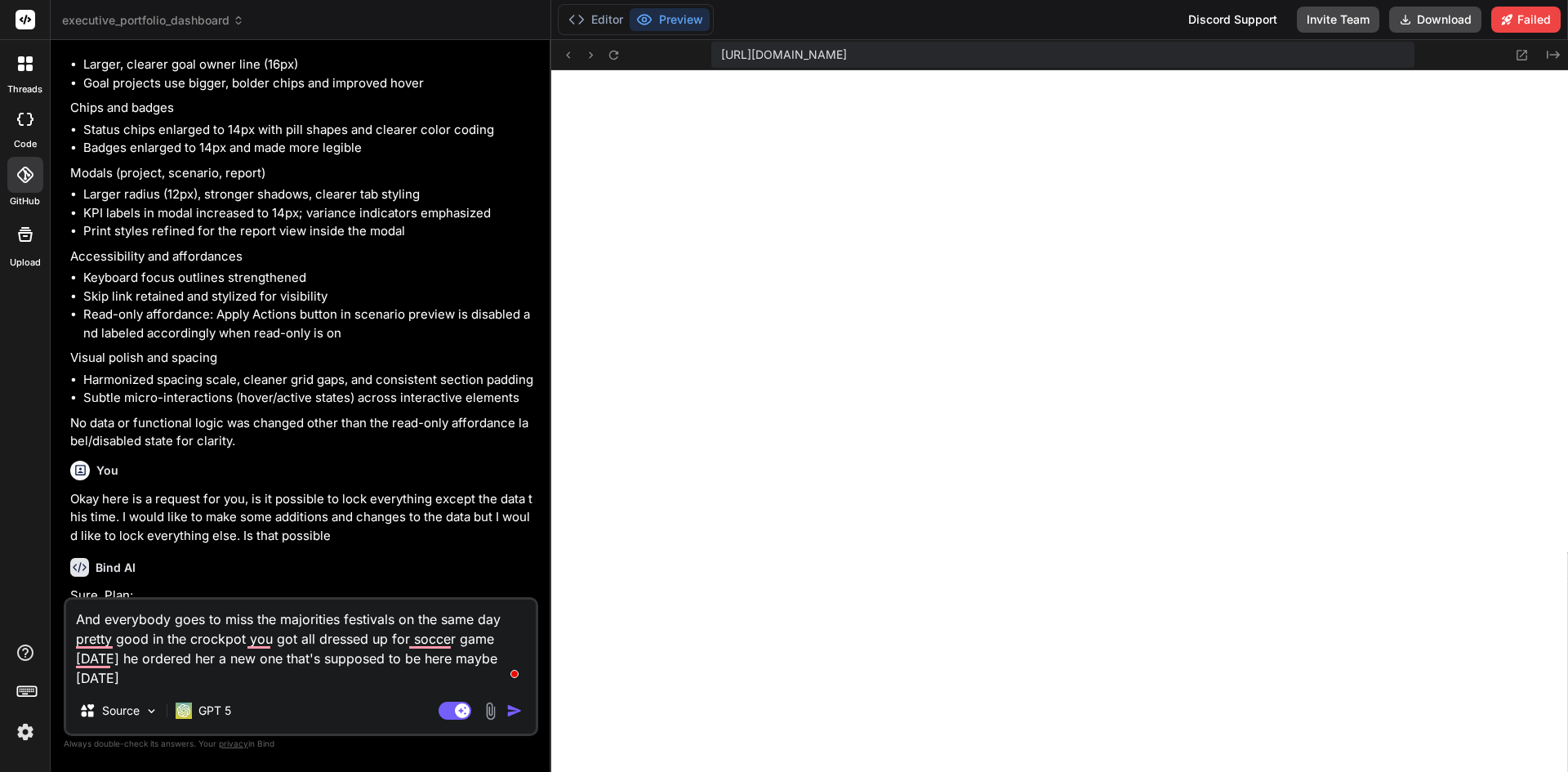
type textarea "And everybody goes to miss the majorities festivals on the same day pretty good…"
type textarea "x"
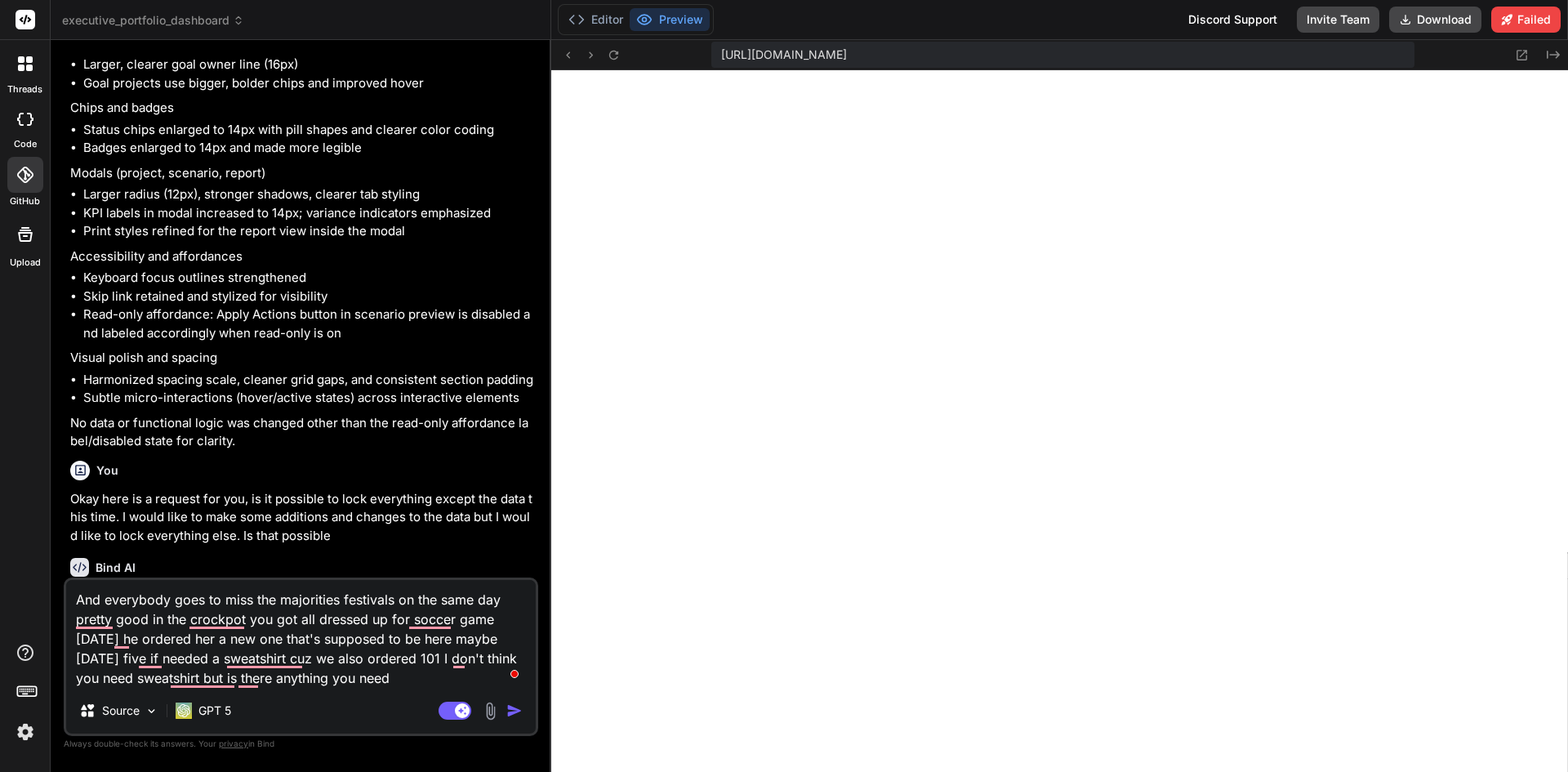
type textarea "And everybody goes to miss the majorities festivals on the same day pretty good…"
type textarea "x"
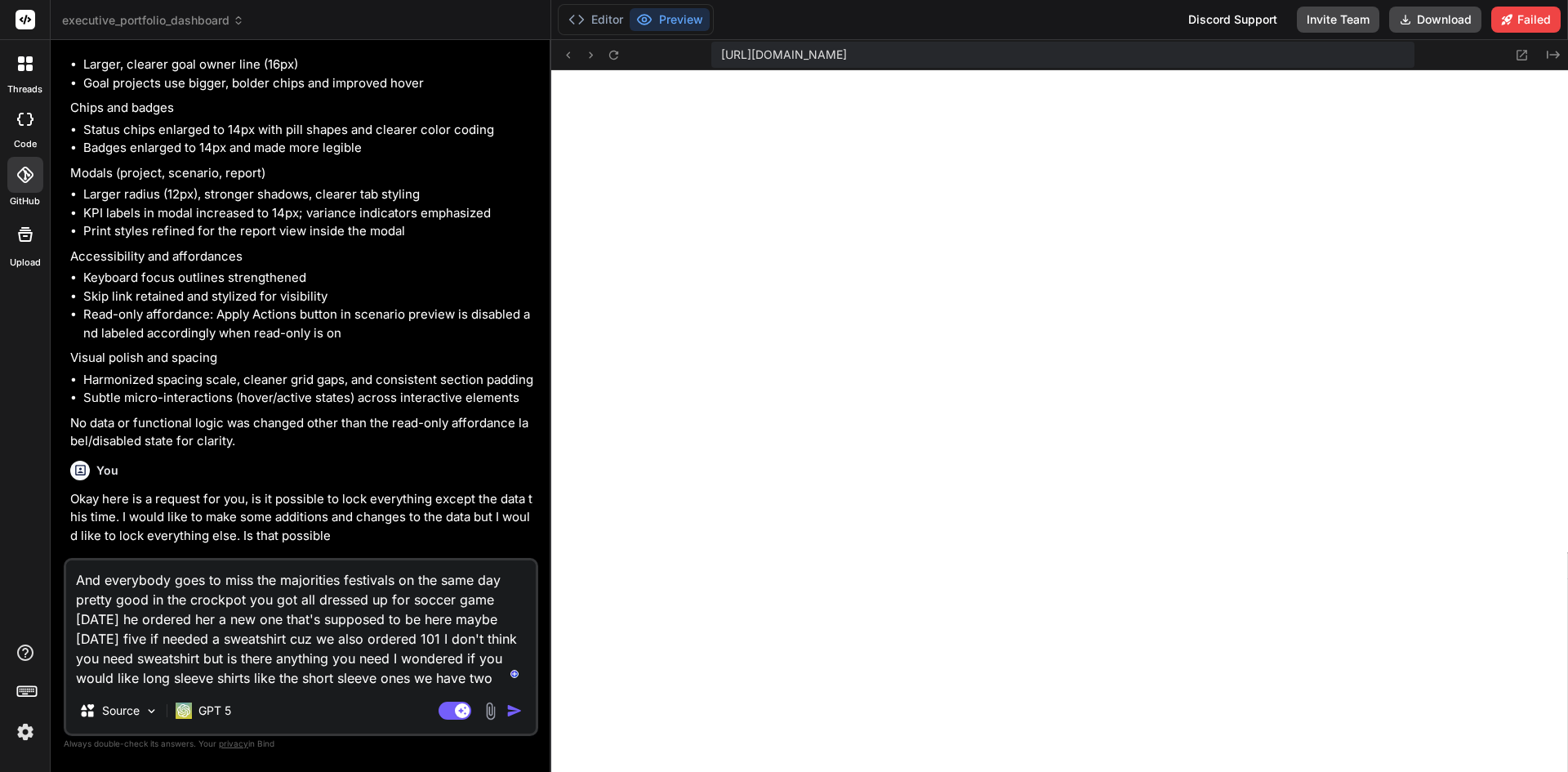
type textarea "And everybody goes to miss the majorities festivals on the same day pretty good…"
type textarea "x"
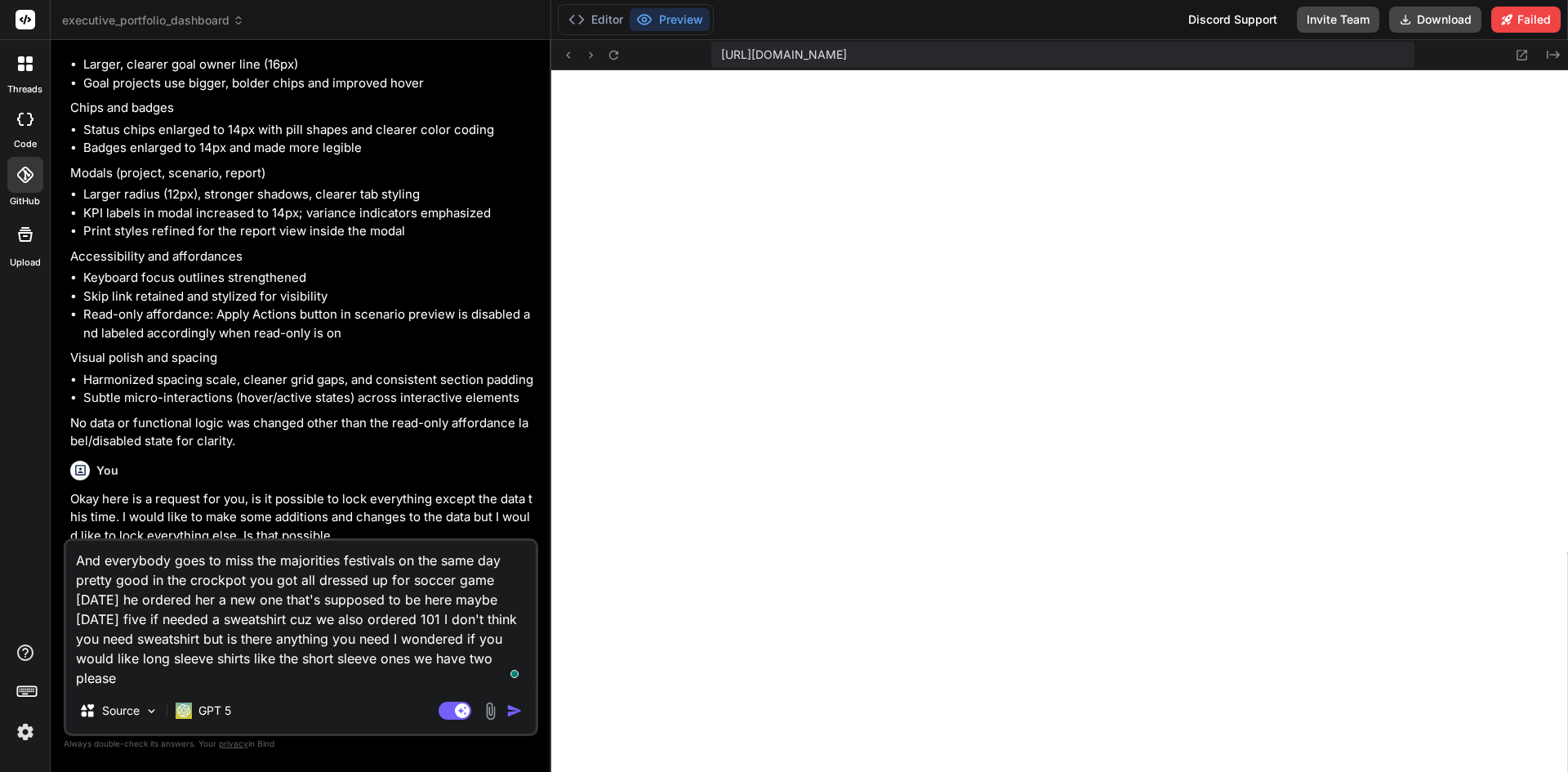
type textarea "And everybody goes to miss the majorities festivals on the same day pretty good…"
type textarea "x"
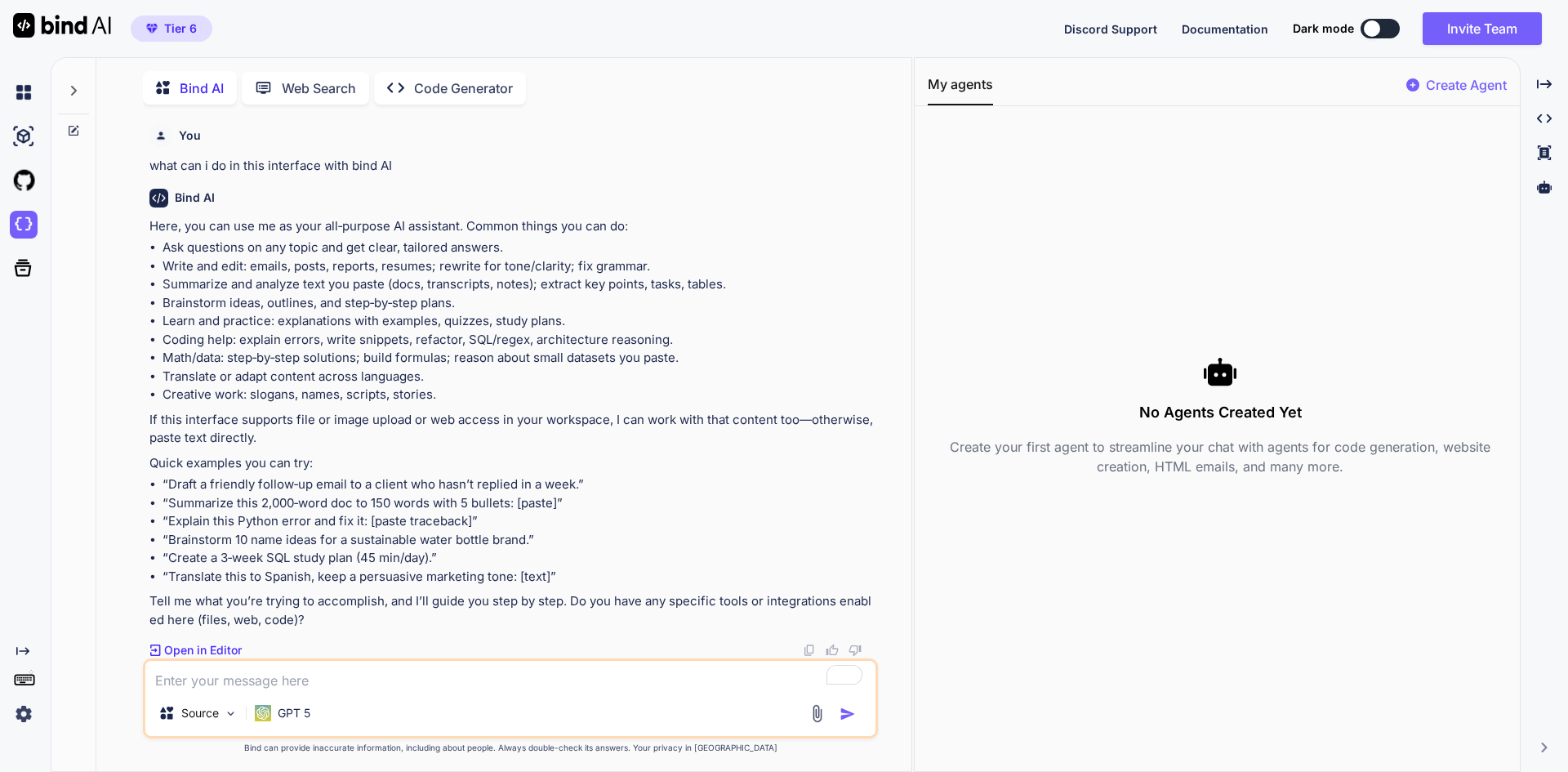
scroll to position [391, 0]
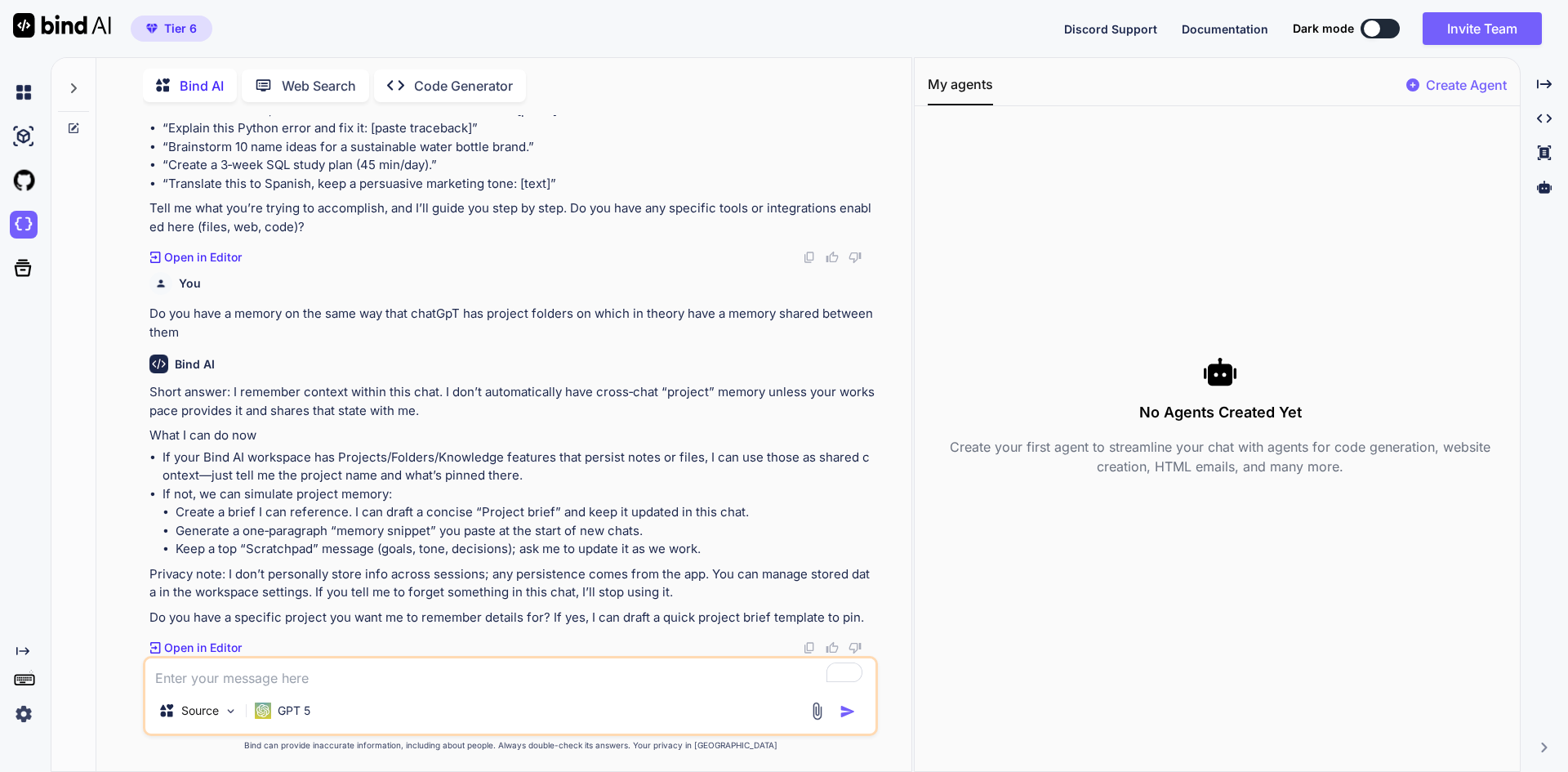
type textarea "x"
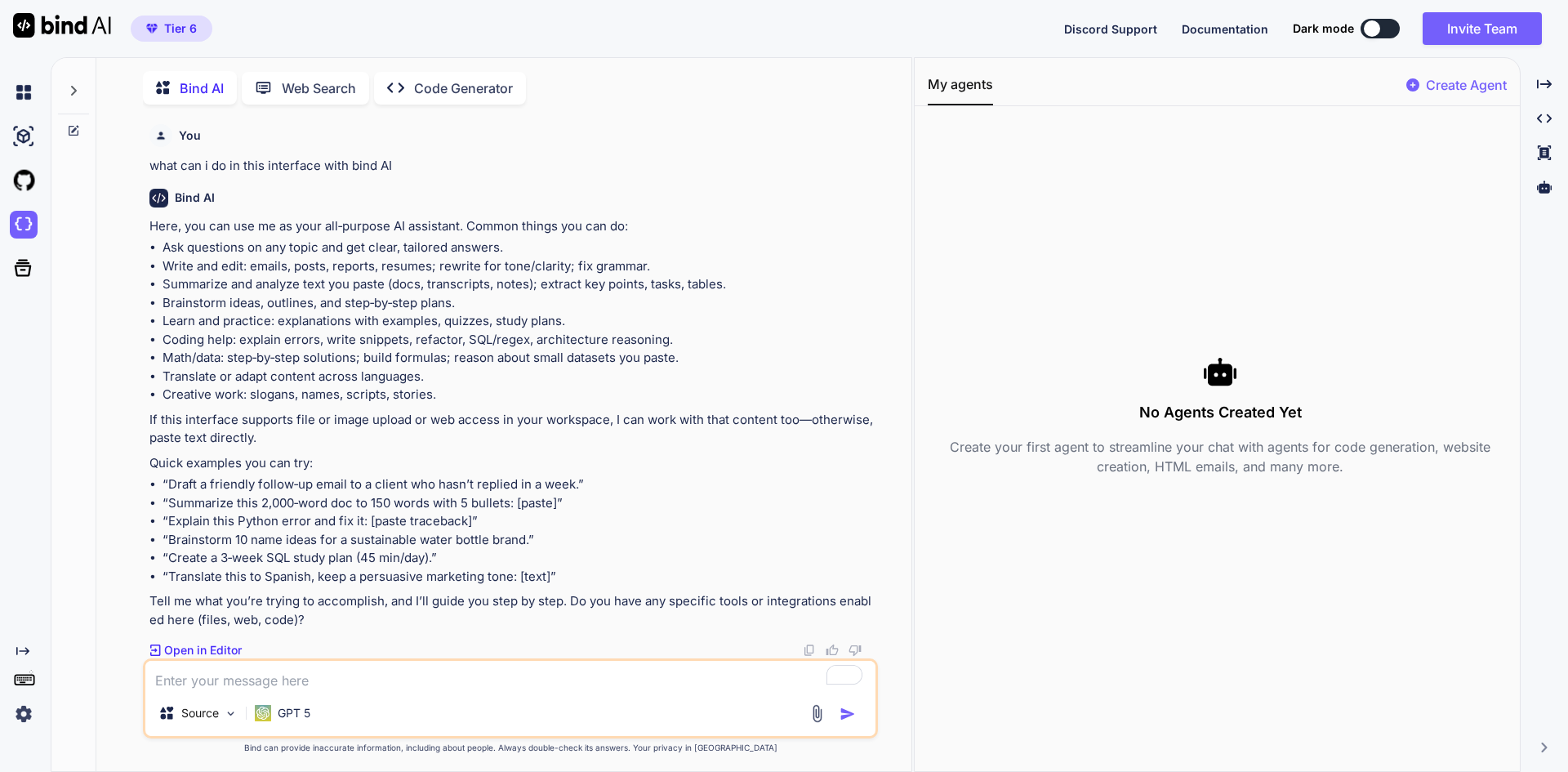
scroll to position [391, 0]
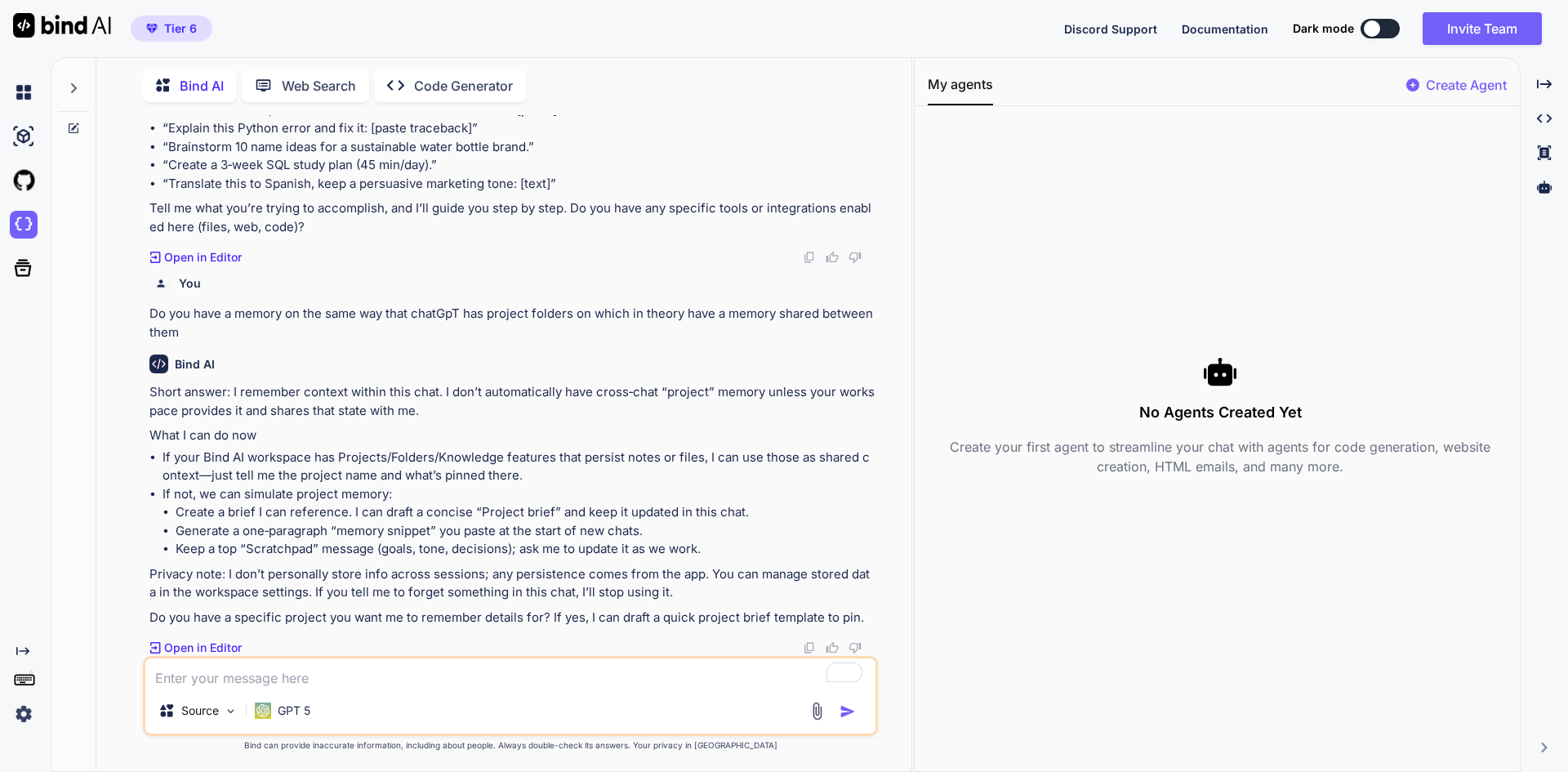
click at [333, 675] on textarea "To enrich screen reader interactions, please activate Accessibility in Grammarl…" at bounding box center [511, 673] width 731 height 29
type textarea "x"
